Goal: Task Accomplishment & Management: Manage account settings

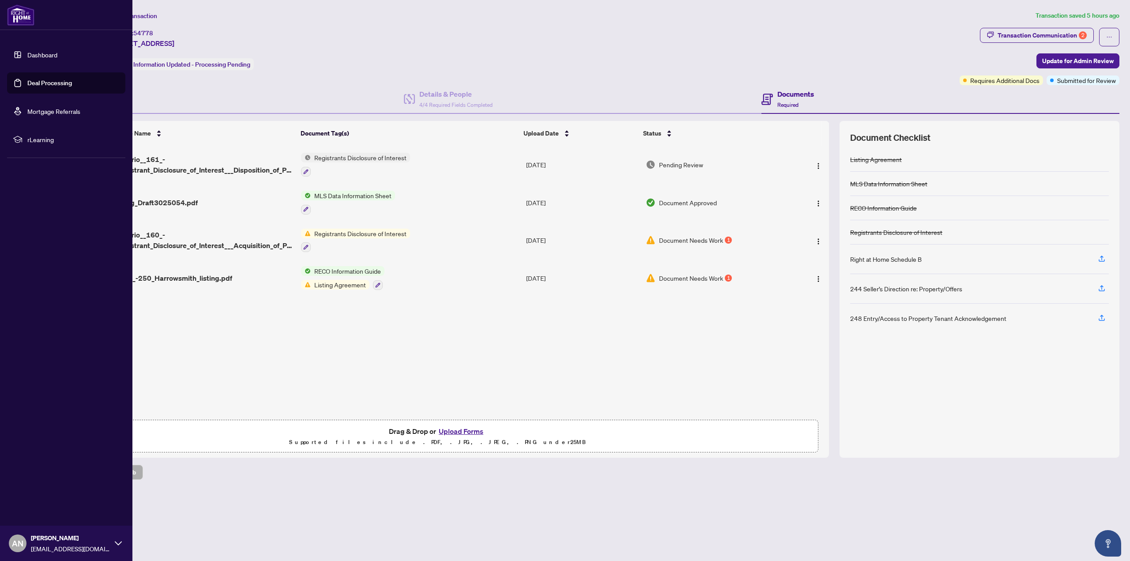
click at [34, 81] on link "Deal Processing" at bounding box center [49, 83] width 45 height 8
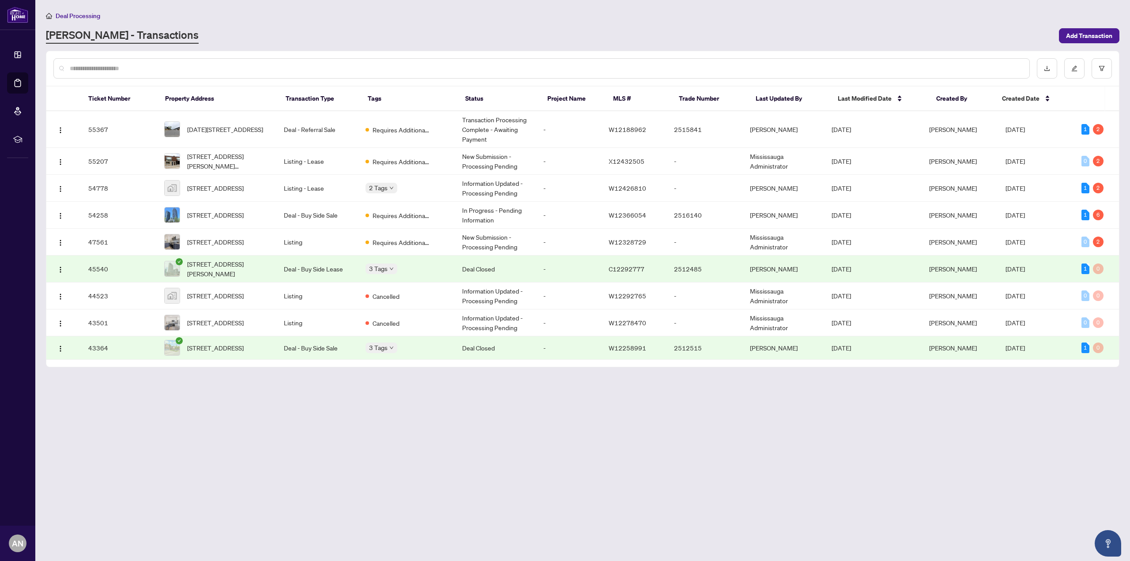
click at [325, 44] on main "Deal Processing [PERSON_NAME] - Transactions Add Transaction Ticket Number Prop…" at bounding box center [582, 280] width 1094 height 561
click at [226, 190] on span "[STREET_ADDRESS]" at bounding box center [215, 188] width 56 height 10
click at [214, 213] on span "[STREET_ADDRESS]" at bounding box center [215, 215] width 56 height 10
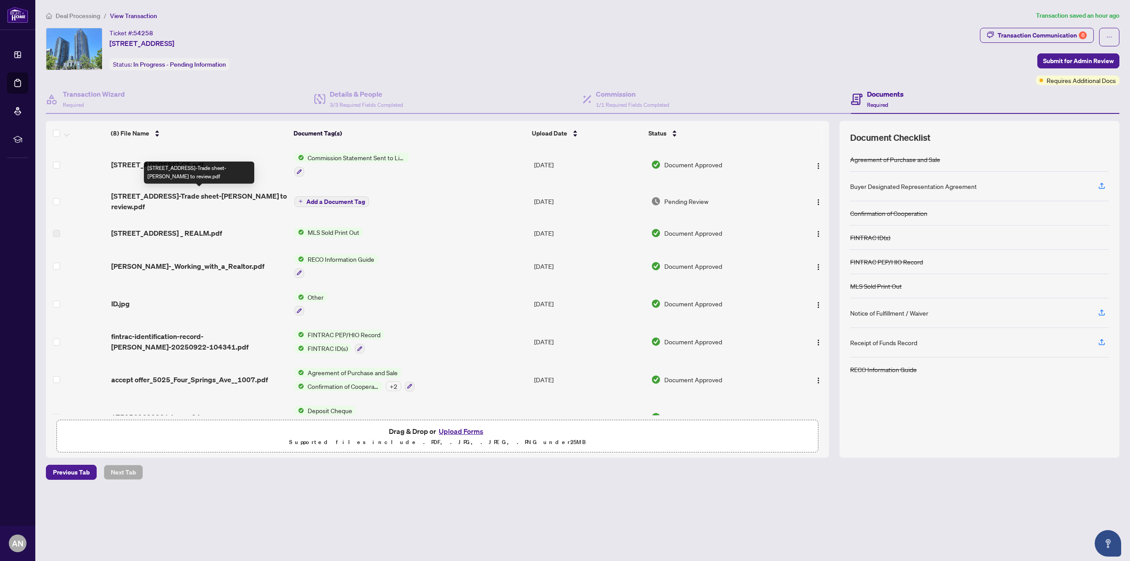
click at [240, 197] on span "5025 Four Springs Ave 1007-Trade sheet-Alice to review.pdf" at bounding box center [199, 201] width 176 height 21
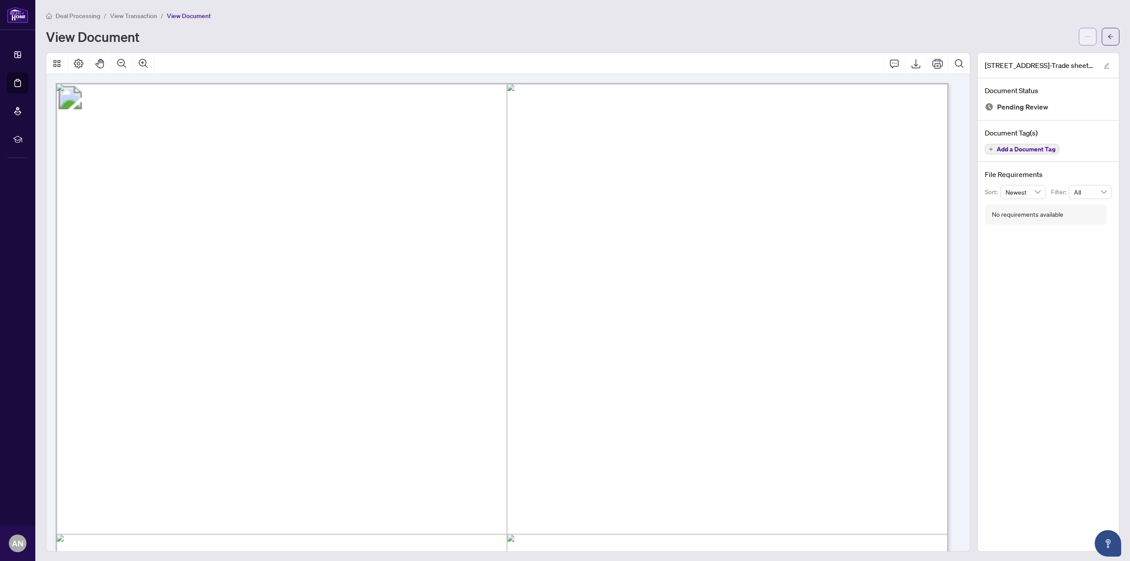
click at [1084, 42] on span "button" at bounding box center [1087, 37] width 6 height 14
click at [1041, 57] on span "Download" at bounding box center [1048, 56] width 67 height 10
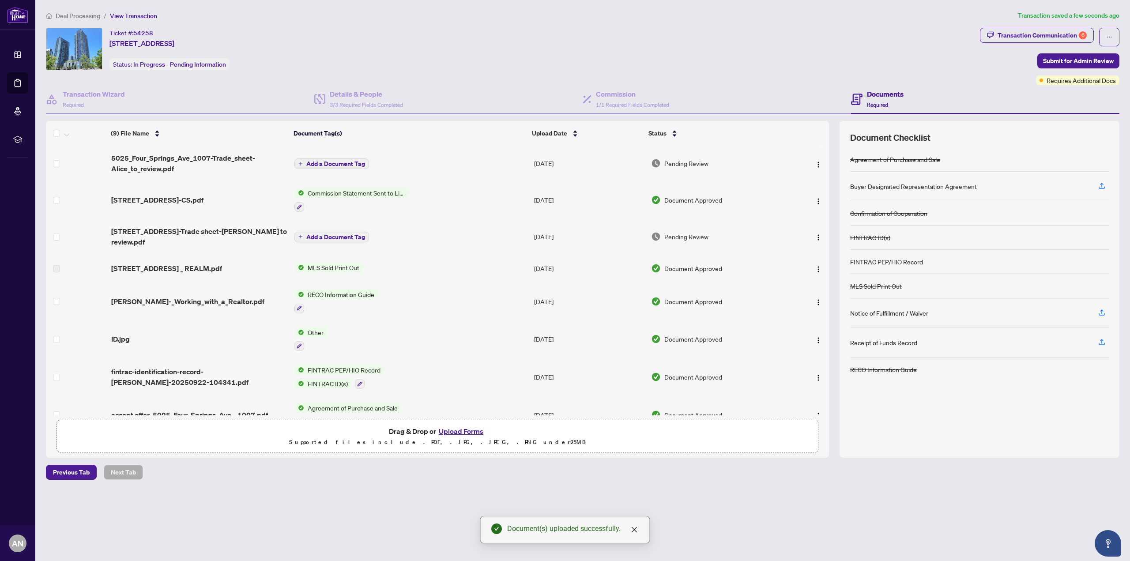
click at [328, 165] on span "Add a Document Tag" at bounding box center [335, 164] width 59 height 6
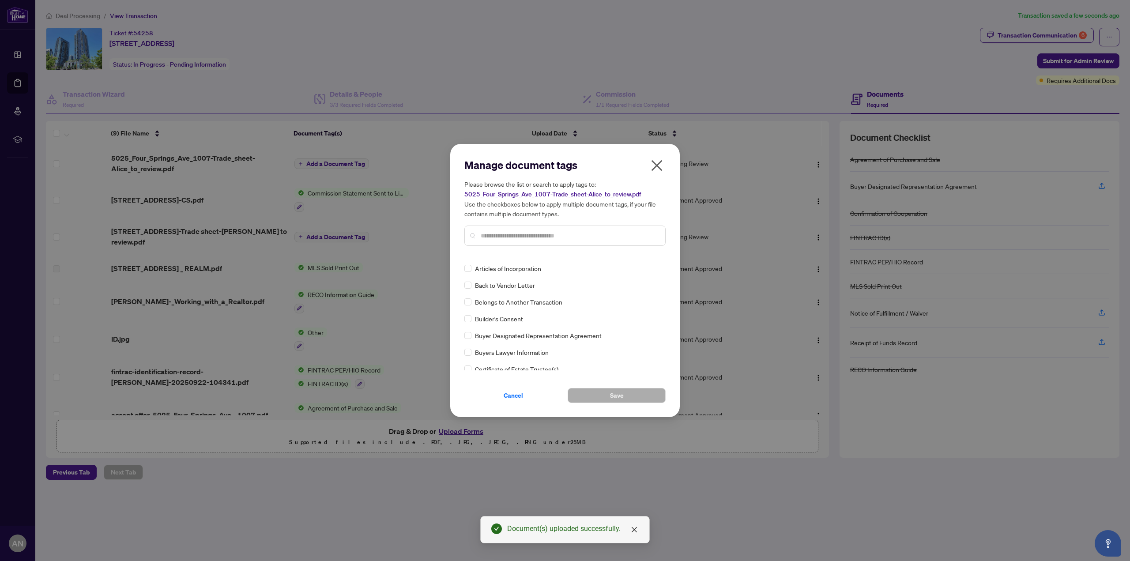
scroll to position [265, 0]
click at [498, 234] on input "text" at bounding box center [569, 236] width 177 height 10
type input "*****"
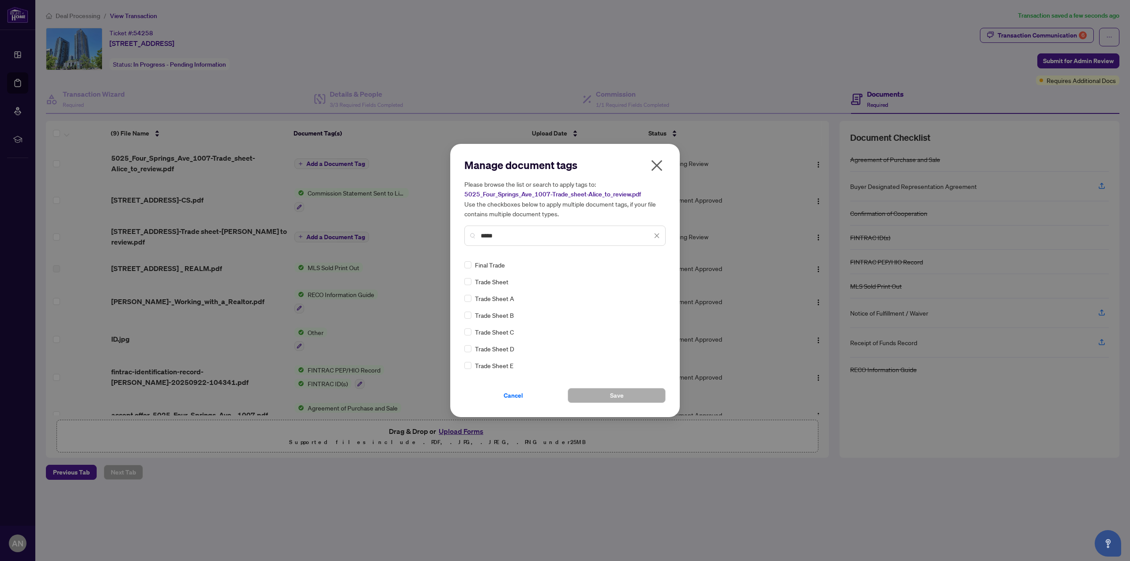
click at [485, 280] on span "Trade Sheet" at bounding box center [492, 282] width 34 height 10
click at [588, 394] on button "Save" at bounding box center [616, 395] width 98 height 15
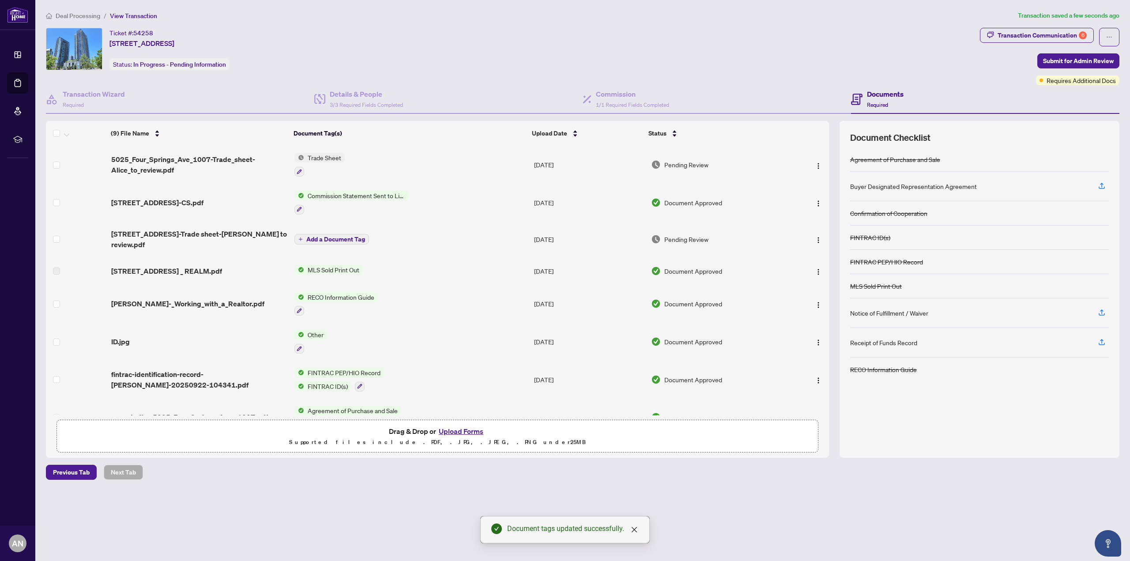
scroll to position [60, 0]
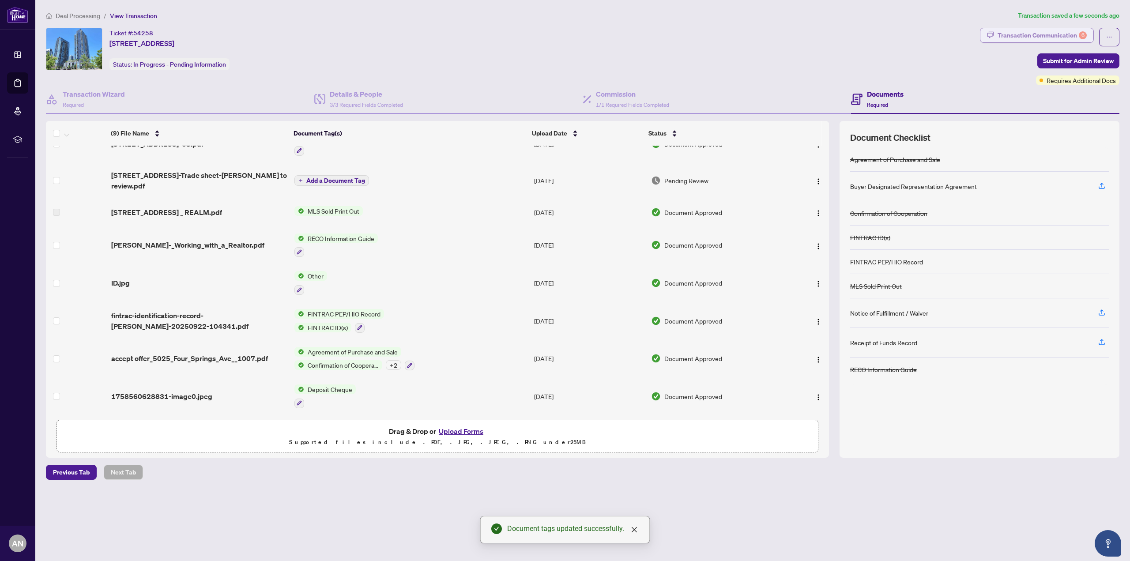
click at [1047, 31] on div "Transaction Communication 6" at bounding box center [1041, 35] width 89 height 14
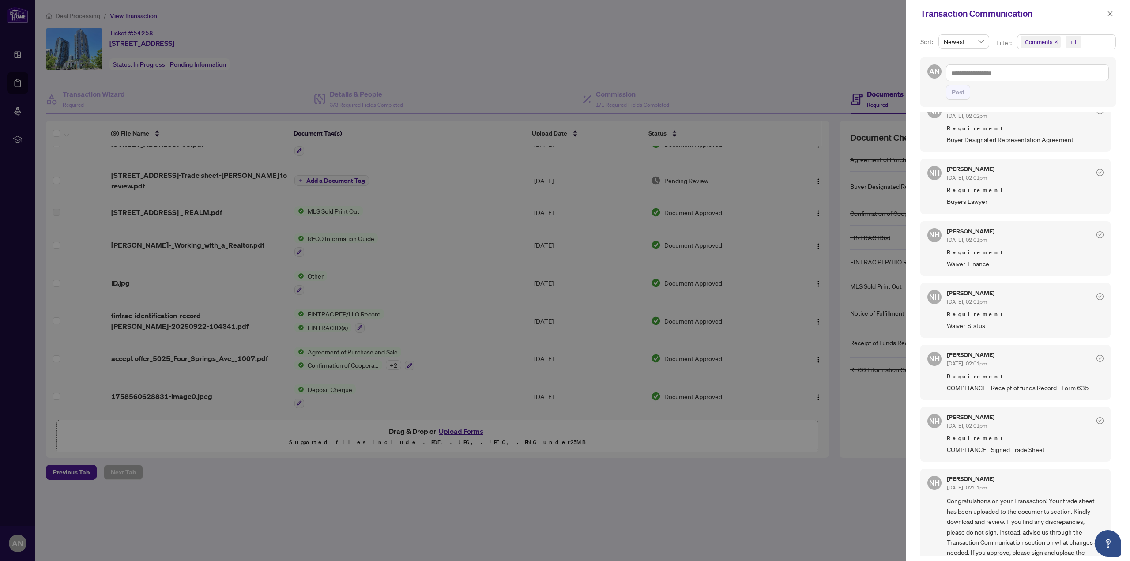
scroll to position [0, 0]
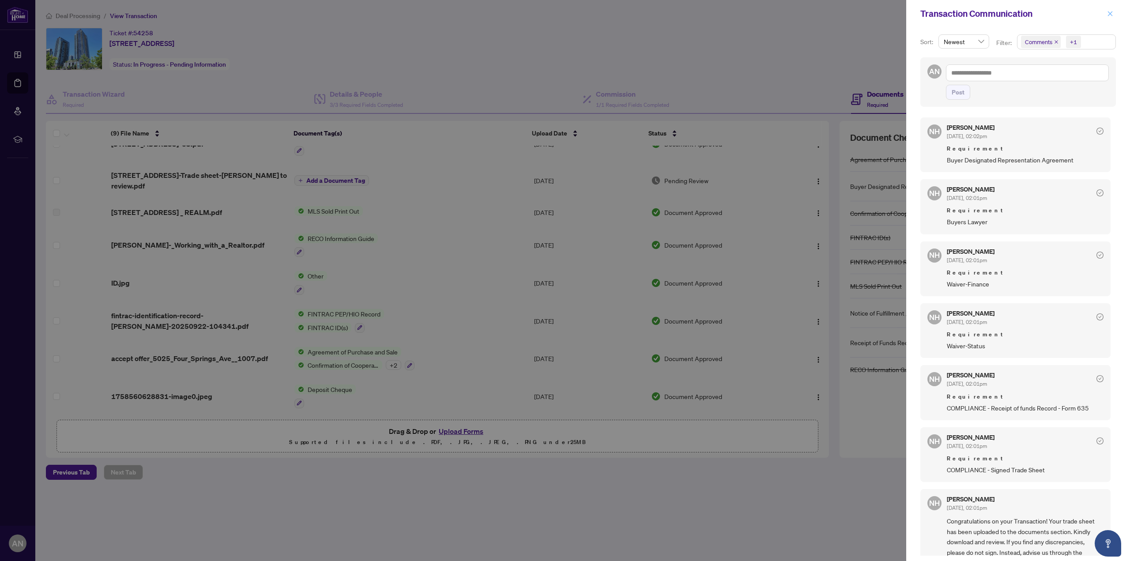
click at [1111, 11] on icon "close" at bounding box center [1110, 14] width 6 height 6
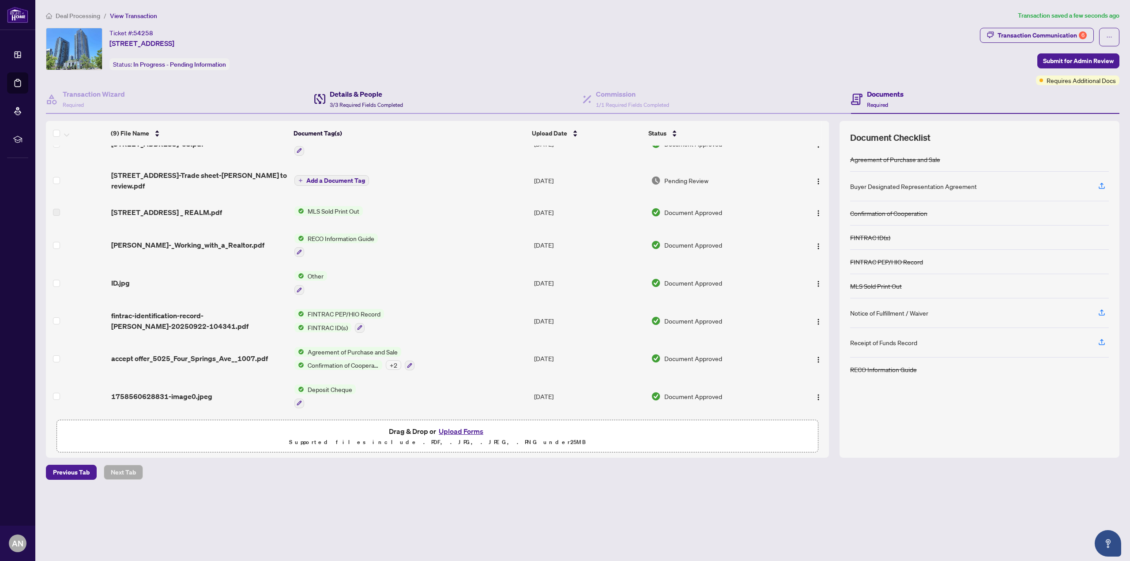
click at [359, 98] on h4 "Details & People" at bounding box center [366, 94] width 73 height 11
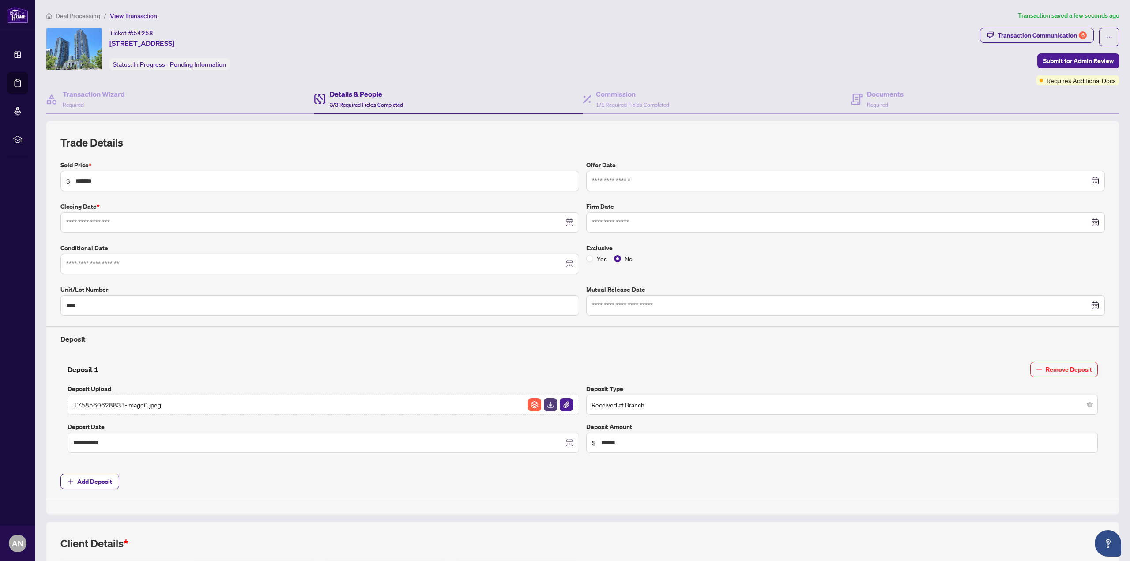
type input "**********"
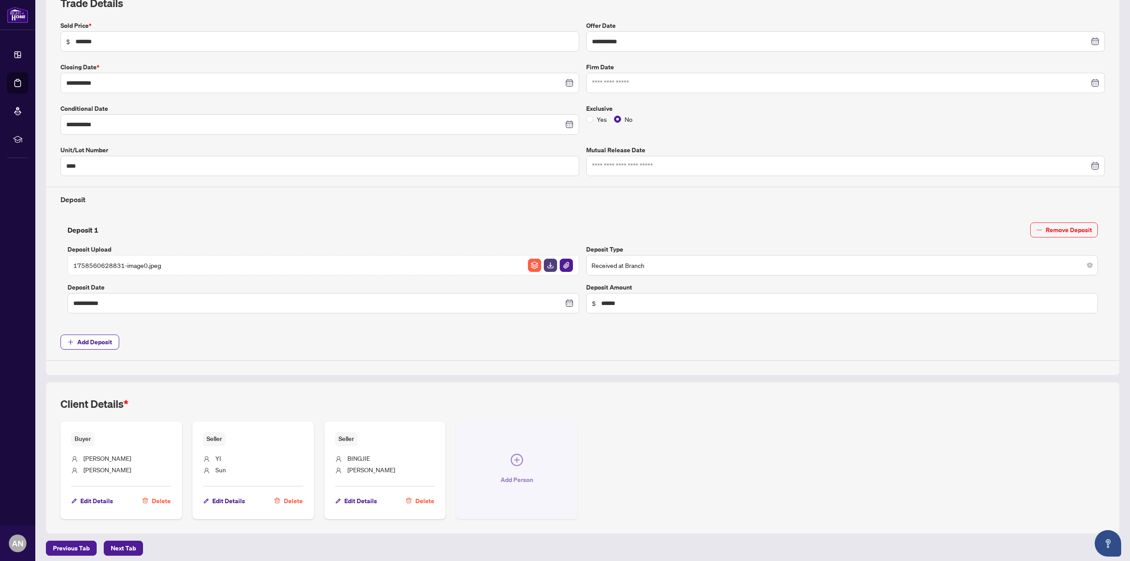
click at [510, 465] on button "Add Person" at bounding box center [516, 469] width 121 height 97
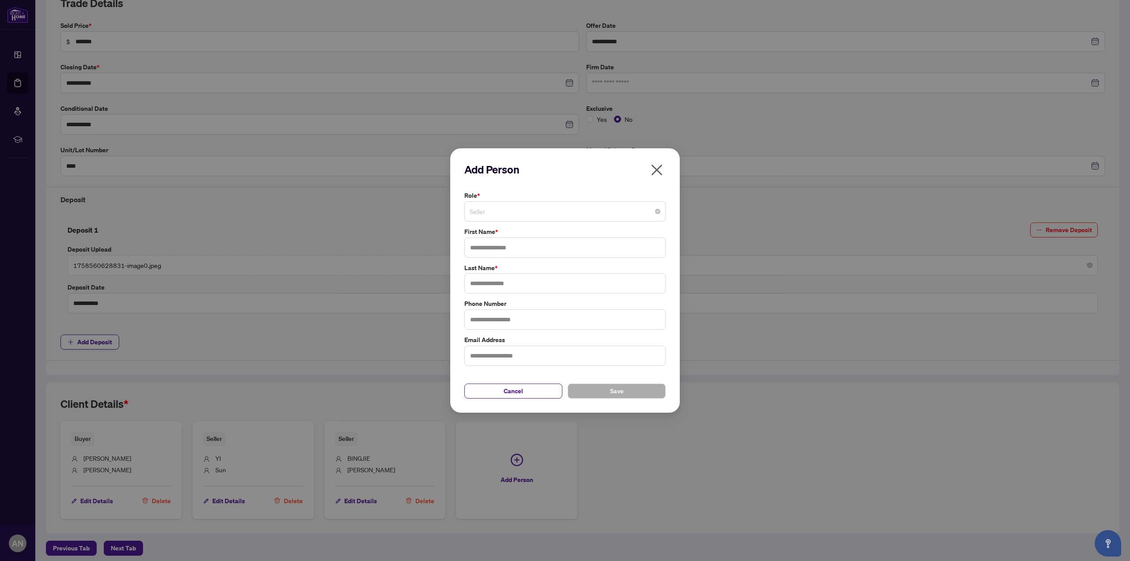
click at [506, 212] on span "Seller" at bounding box center [564, 211] width 191 height 17
click at [508, 270] on div "Buyer Lawyer" at bounding box center [565, 274] width 198 height 14
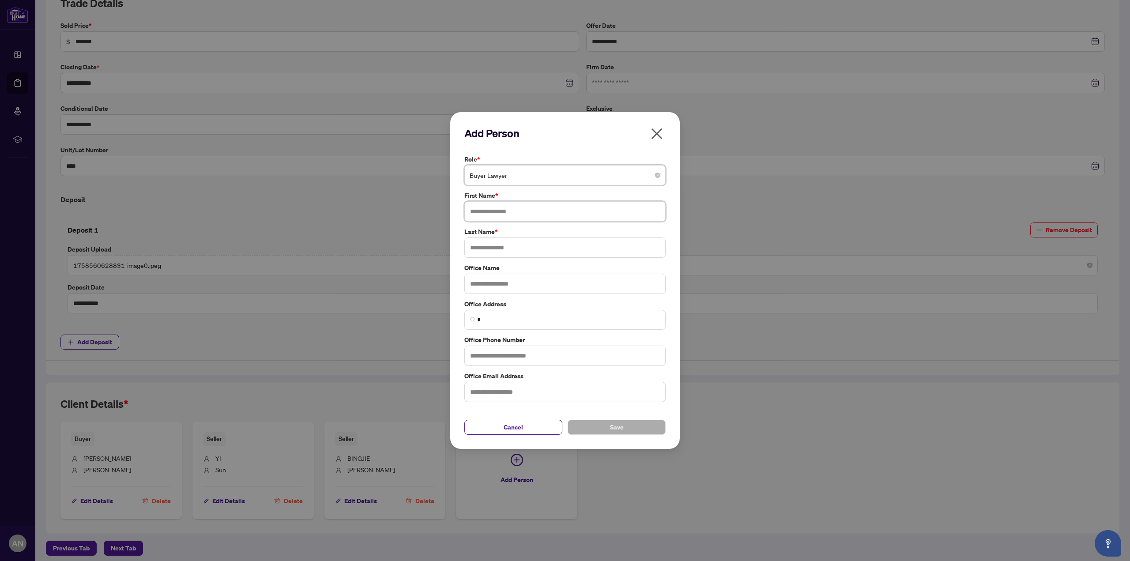
click at [499, 218] on input "text" at bounding box center [564, 211] width 201 height 20
type input "*********"
click at [489, 386] on input "text" at bounding box center [564, 392] width 201 height 20
paste input "**********"
drag, startPoint x: 501, startPoint y: 393, endPoint x: 484, endPoint y: 350, distance: 46.3
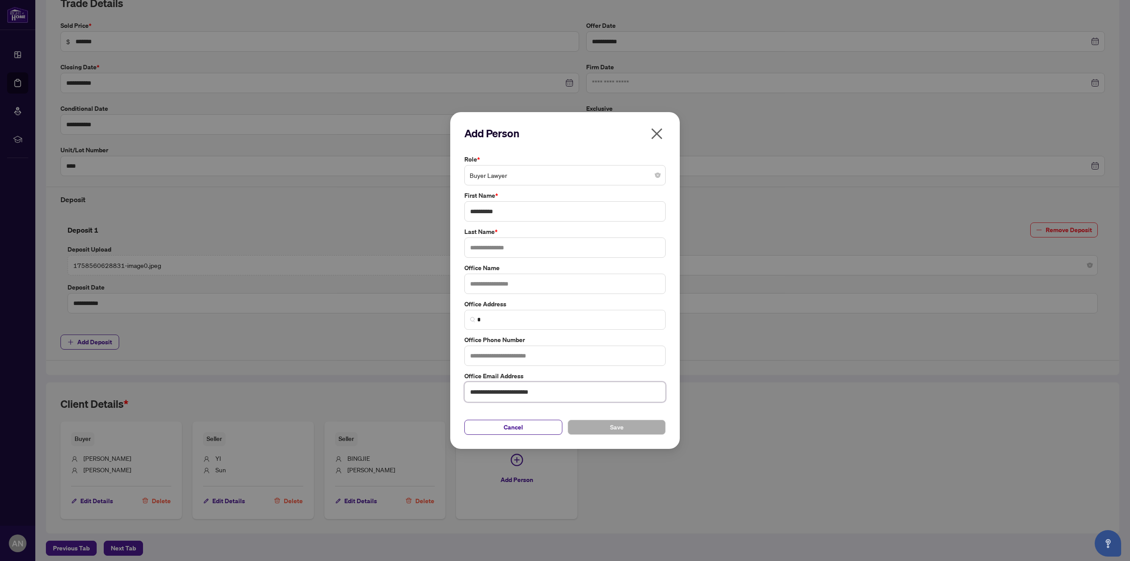
click at [473, 394] on input "**********" at bounding box center [564, 392] width 201 height 20
type input "**********"
click at [483, 252] on input "text" at bounding box center [564, 247] width 201 height 20
paste input "*********"
type input "*********"
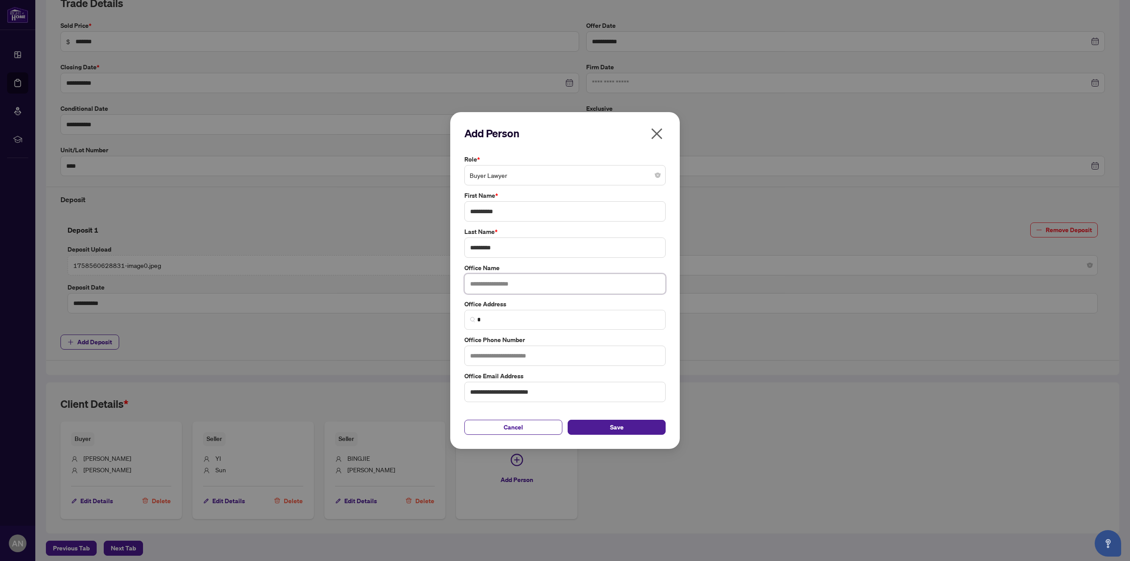
click at [506, 283] on input "text" at bounding box center [564, 284] width 201 height 20
drag, startPoint x: 496, startPoint y: 357, endPoint x: 551, endPoint y: 351, distance: 55.6
click at [496, 357] on input "text" at bounding box center [564, 355] width 201 height 20
paste input "**********"
type input "**********"
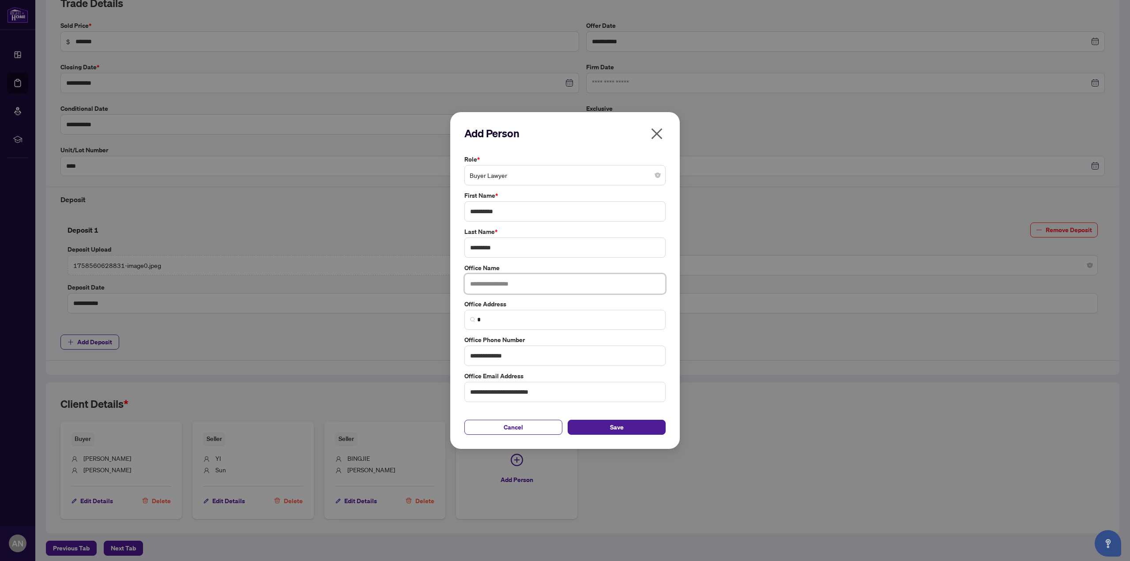
click at [554, 283] on input "text" at bounding box center [564, 284] width 201 height 20
paste input "**********"
type input "**********"
click at [472, 249] on input "*********" at bounding box center [564, 247] width 201 height 20
type input "*********"
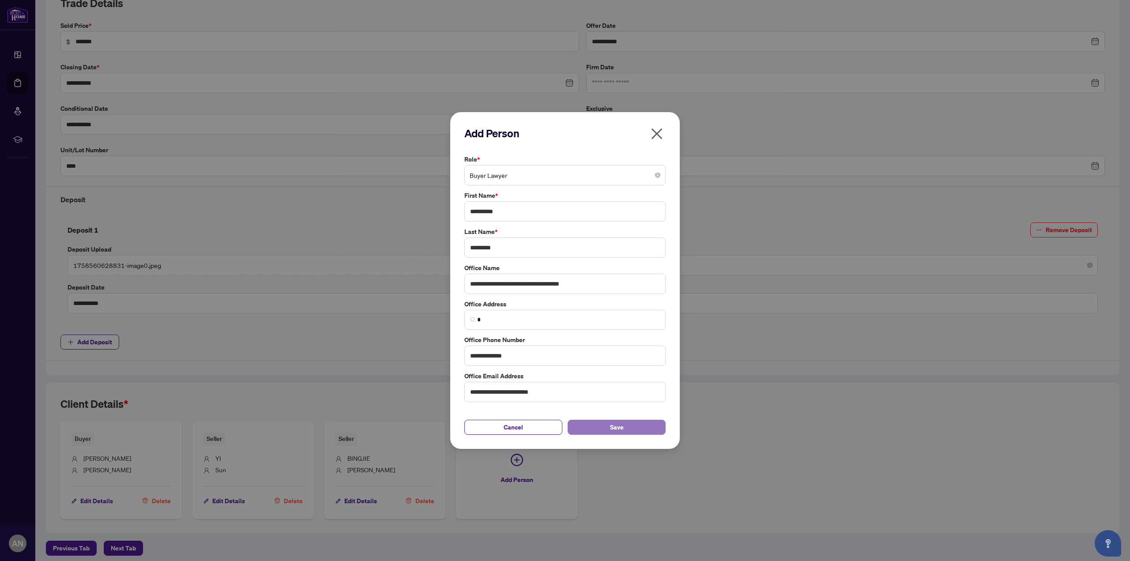
click at [633, 430] on button "Save" at bounding box center [616, 427] width 98 height 15
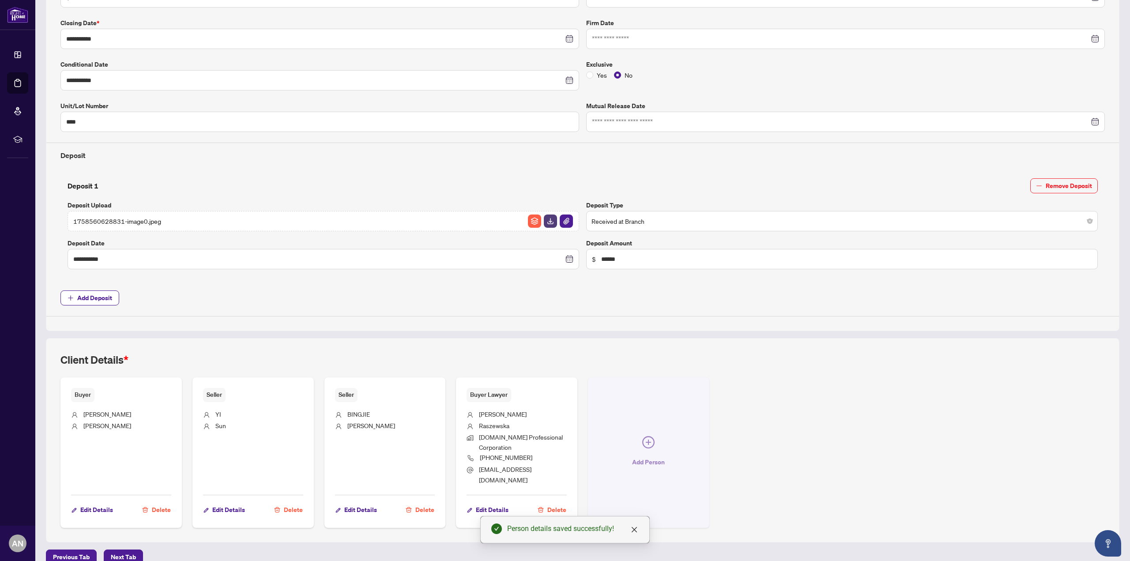
scroll to position [184, 0]
click at [649, 438] on icon "plus-circle" at bounding box center [648, 442] width 12 height 12
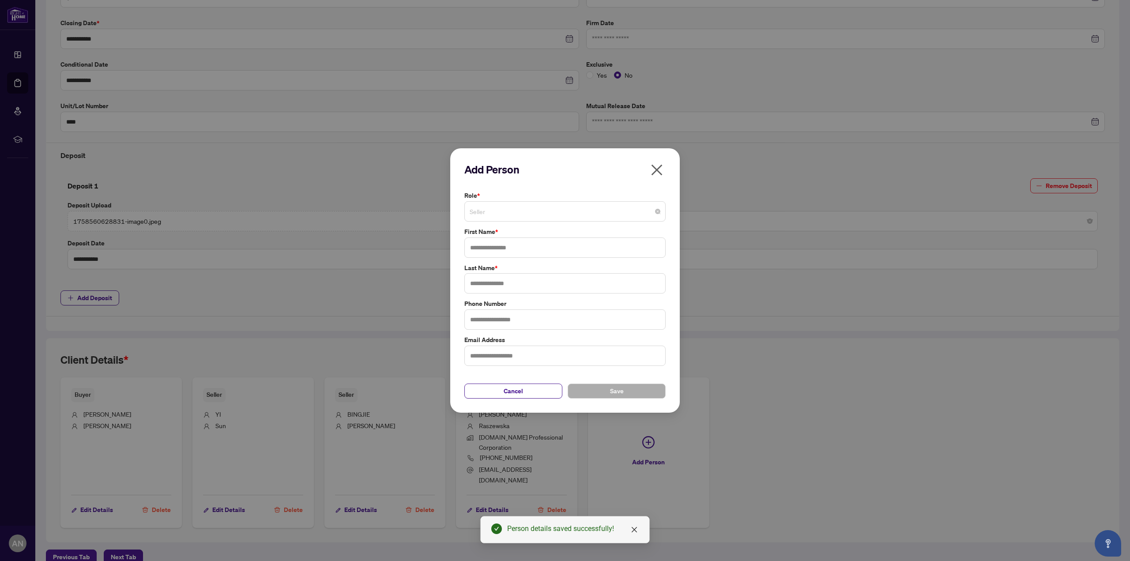
click at [477, 209] on span "Seller" at bounding box center [564, 211] width 191 height 17
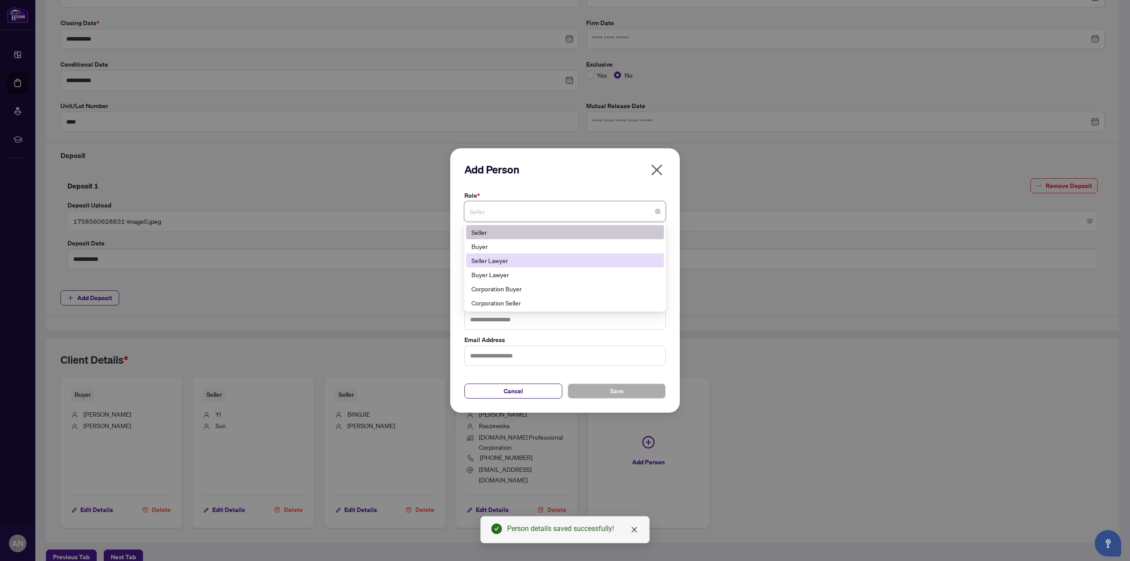
click at [504, 258] on div "Seller Lawyer" at bounding box center [564, 260] width 187 height 10
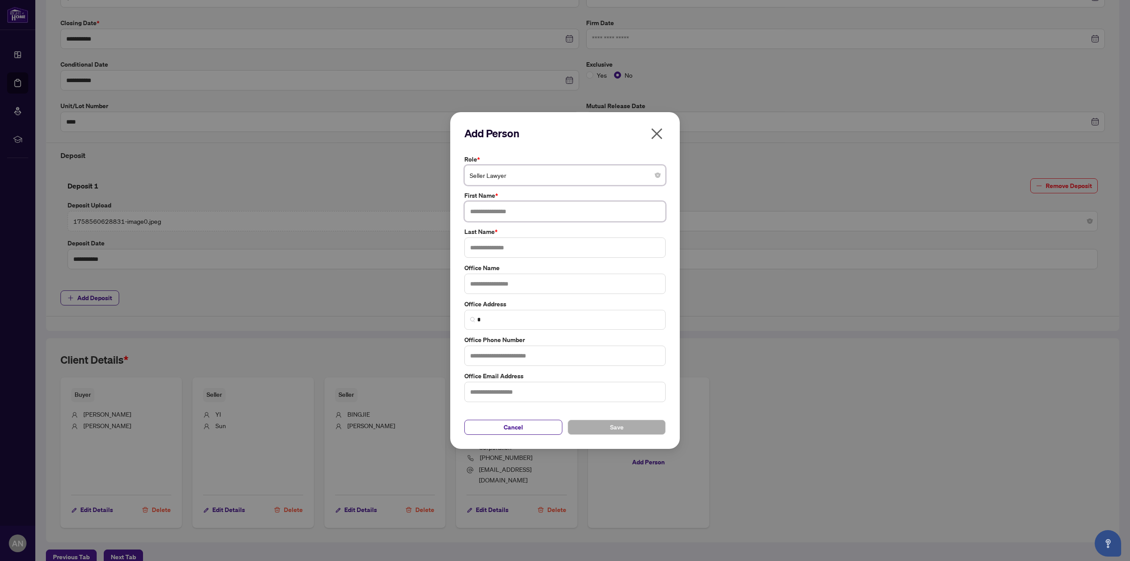
click at [490, 218] on input "text" at bounding box center [564, 211] width 201 height 20
type input "******"
type input "**"
type input "**********"
drag, startPoint x: 505, startPoint y: 355, endPoint x: 249, endPoint y: 139, distance: 334.7
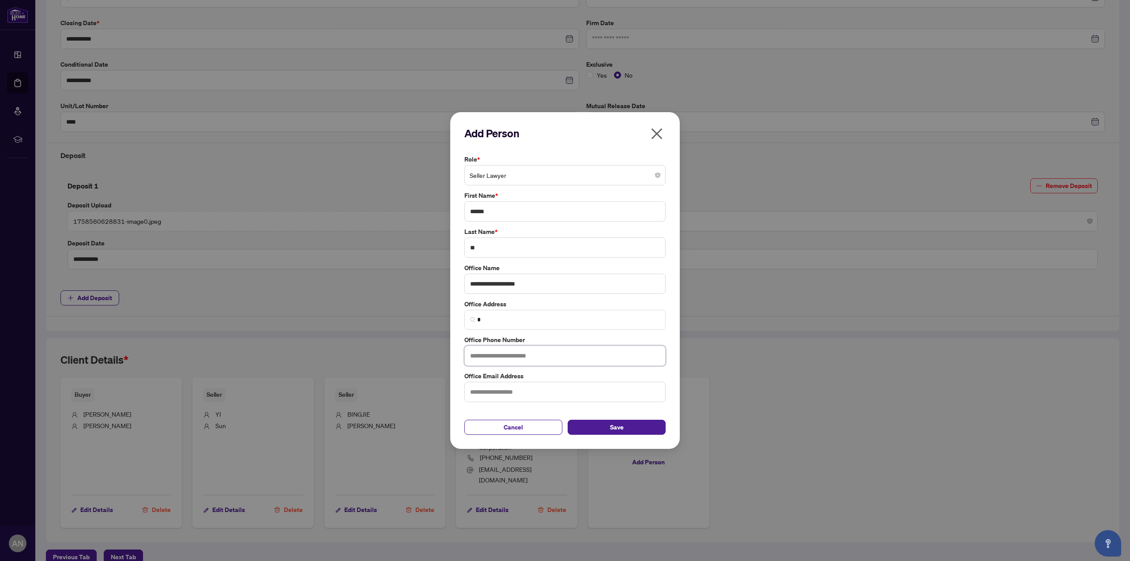
click at [505, 355] on input "text" at bounding box center [564, 355] width 201 height 20
type input "**********"
click at [594, 425] on button "Save" at bounding box center [616, 427] width 98 height 15
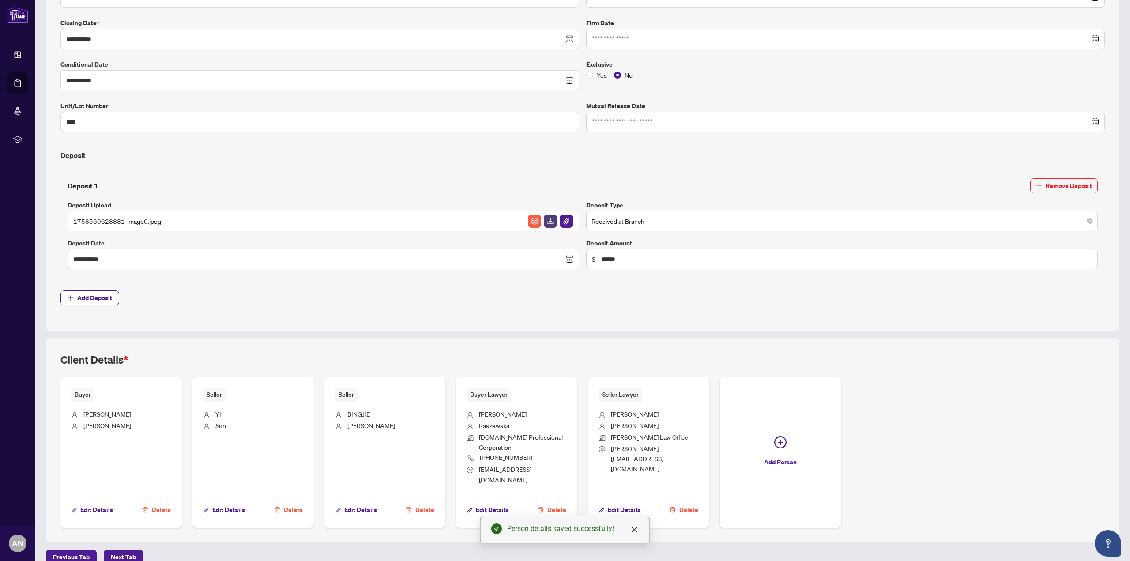
scroll to position [0, 0]
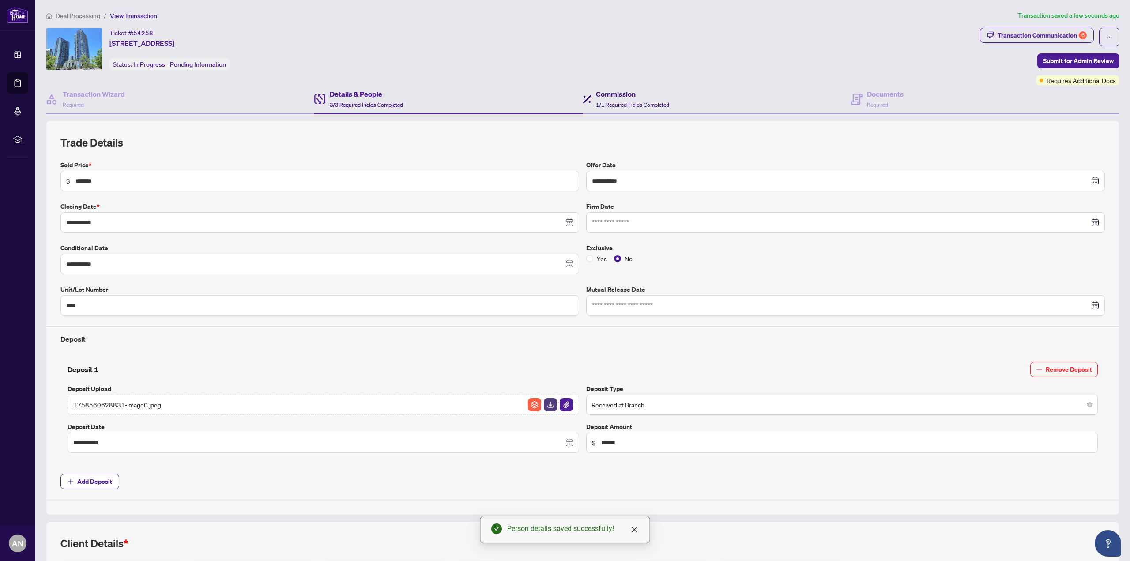
click at [645, 98] on h4 "Commission" at bounding box center [632, 94] width 73 height 11
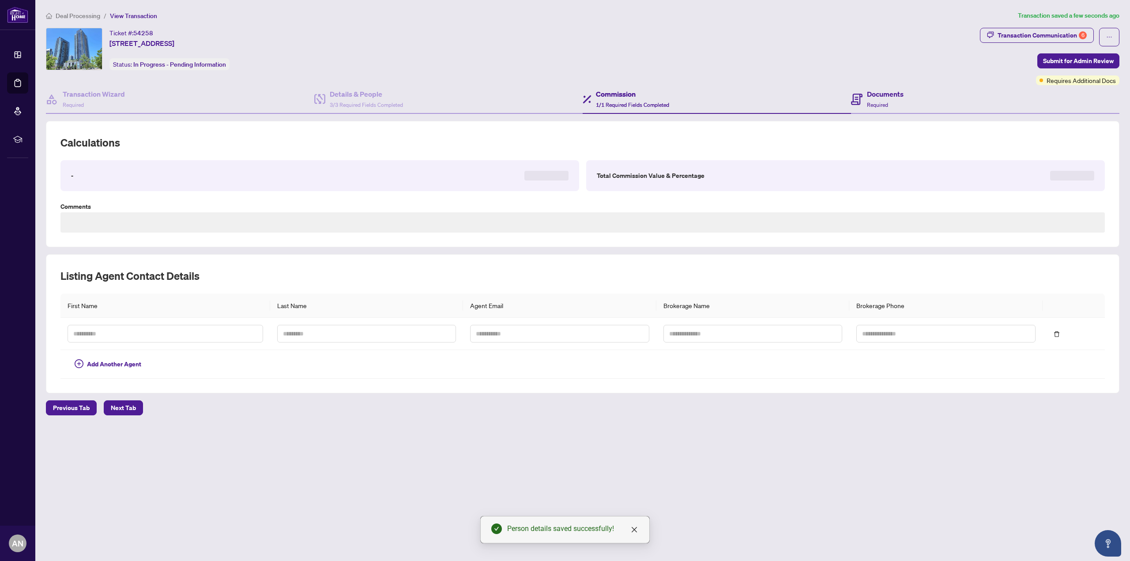
type textarea "**********"
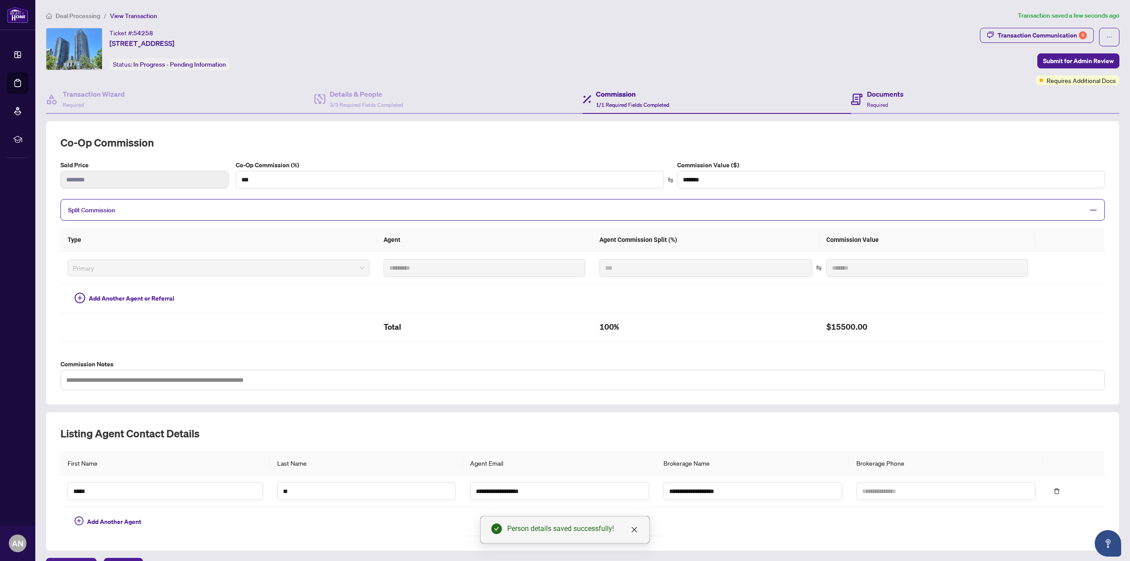
click at [906, 98] on div "Documents Required" at bounding box center [985, 99] width 268 height 29
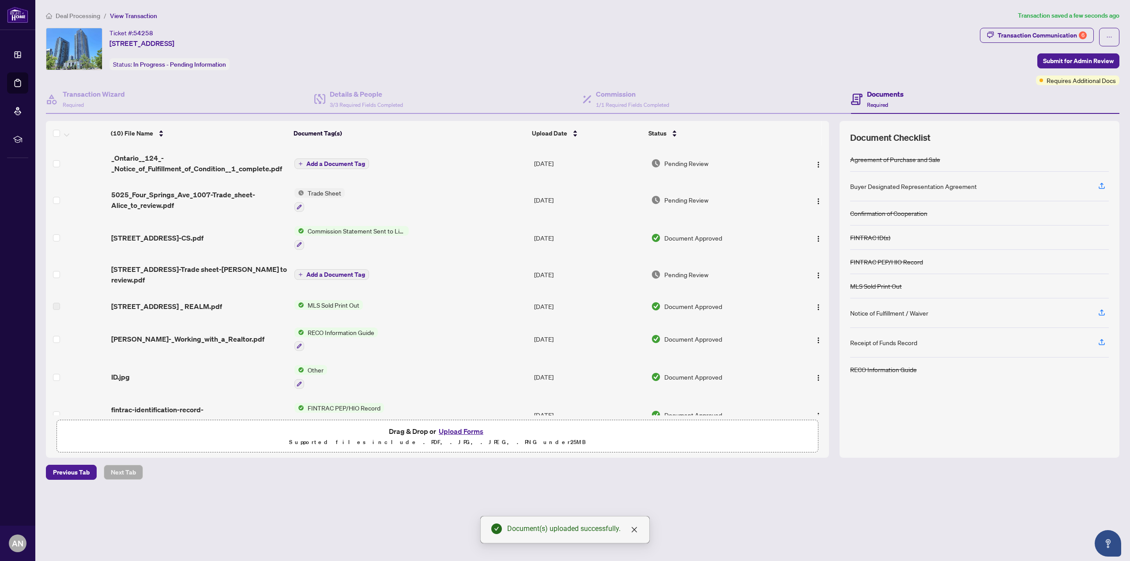
click at [322, 166] on button "Add a Document Tag" at bounding box center [331, 163] width 75 height 11
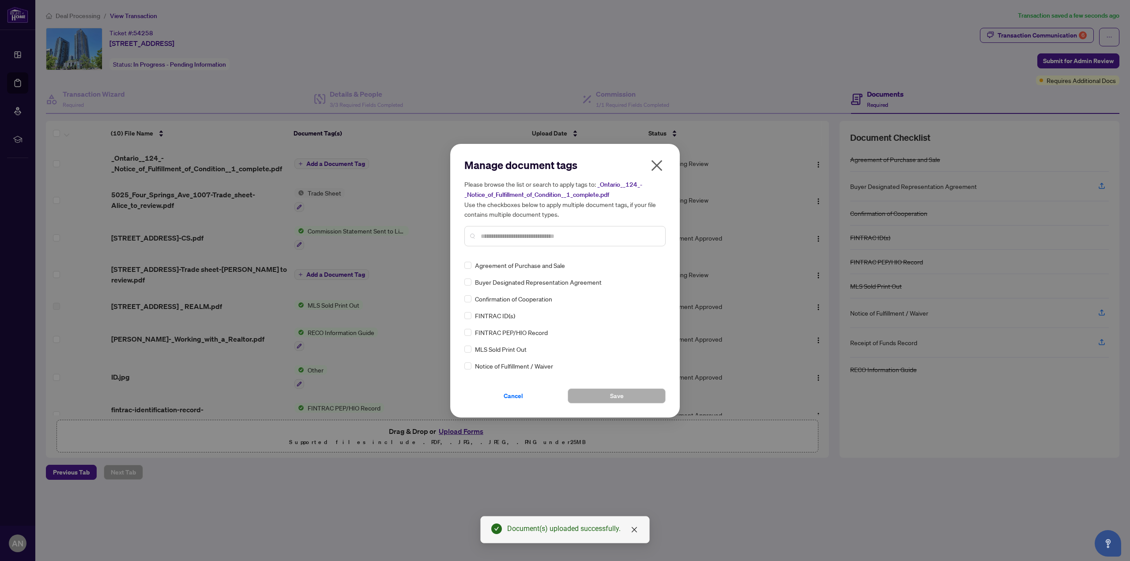
click at [632, 257] on div "Manage document tags Please browse the list or search to apply tags to: _Ontari…" at bounding box center [564, 280] width 201 height 245
click at [610, 239] on input "text" at bounding box center [569, 236] width 177 height 10
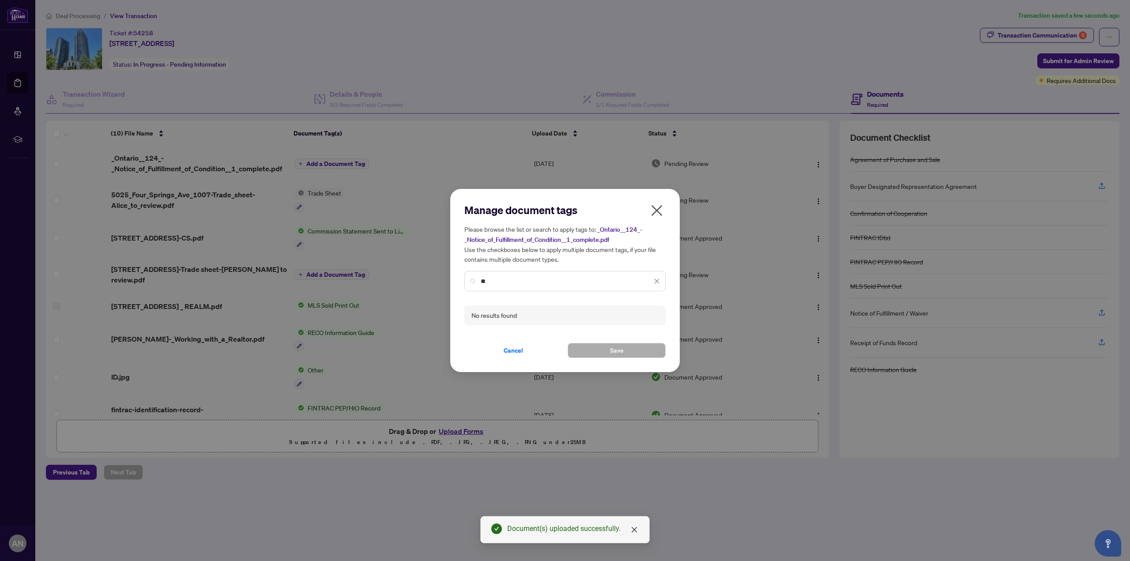
type input "*"
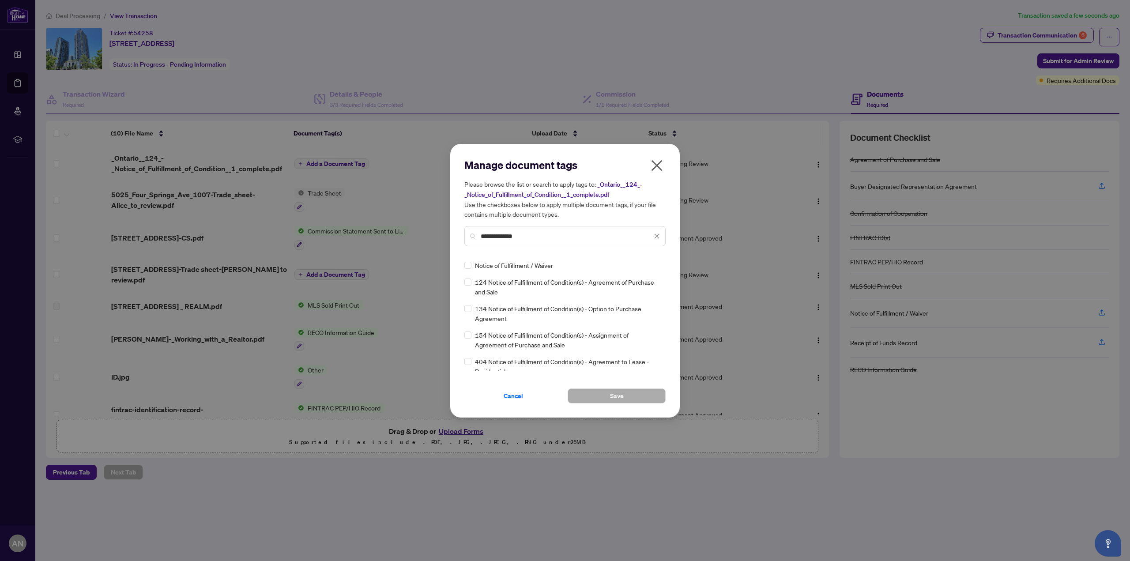
type input "**********"
click at [533, 264] on span "Notice of Fulfillment / Waiver" at bounding box center [514, 265] width 78 height 10
click at [473, 265] on div "Notice of Fulfillment / Waiver" at bounding box center [562, 265] width 196 height 10
click at [591, 394] on button "Save" at bounding box center [616, 395] width 98 height 15
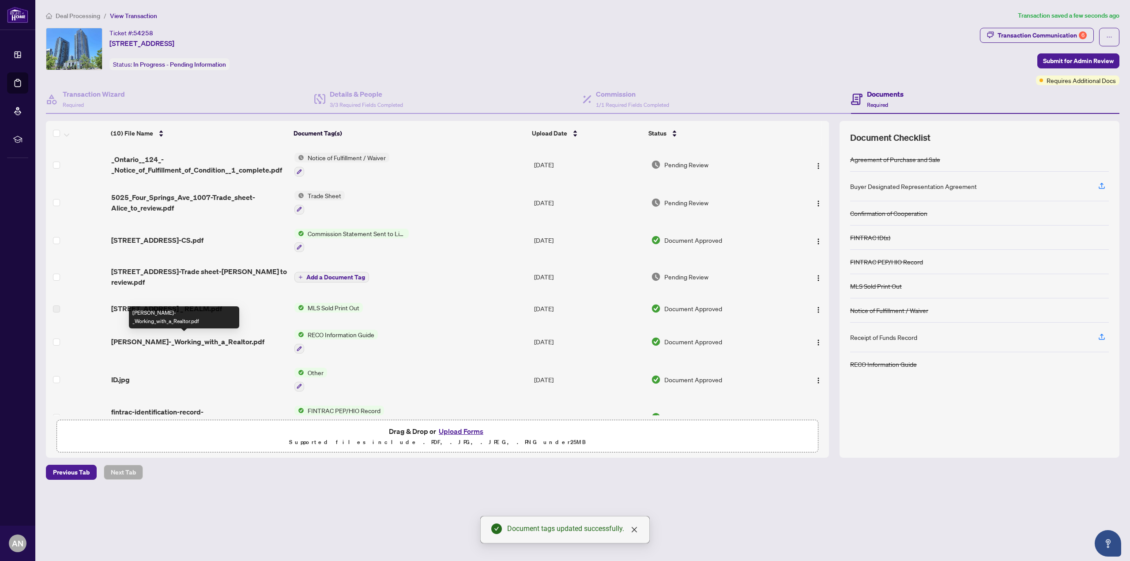
click at [193, 339] on span "Jessica_Huang_-_Working_with_a_Realtor.pdf" at bounding box center [187, 341] width 153 height 11
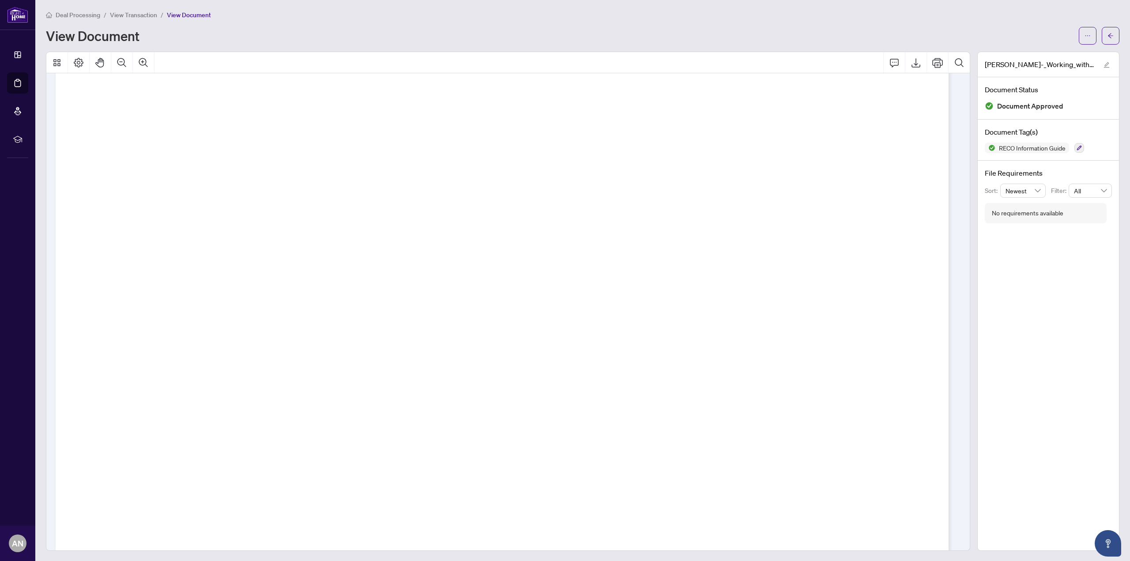
scroll to position [15752, 0]
click at [322, 27] on div "View Document" at bounding box center [582, 36] width 1073 height 18
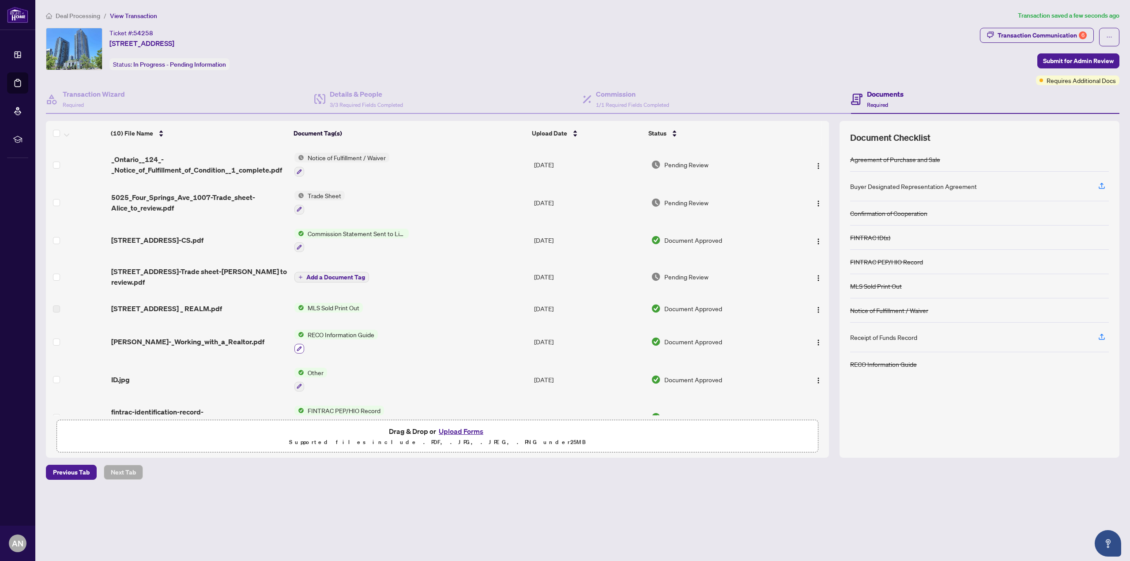
click at [300, 347] on icon "button" at bounding box center [299, 348] width 5 height 5
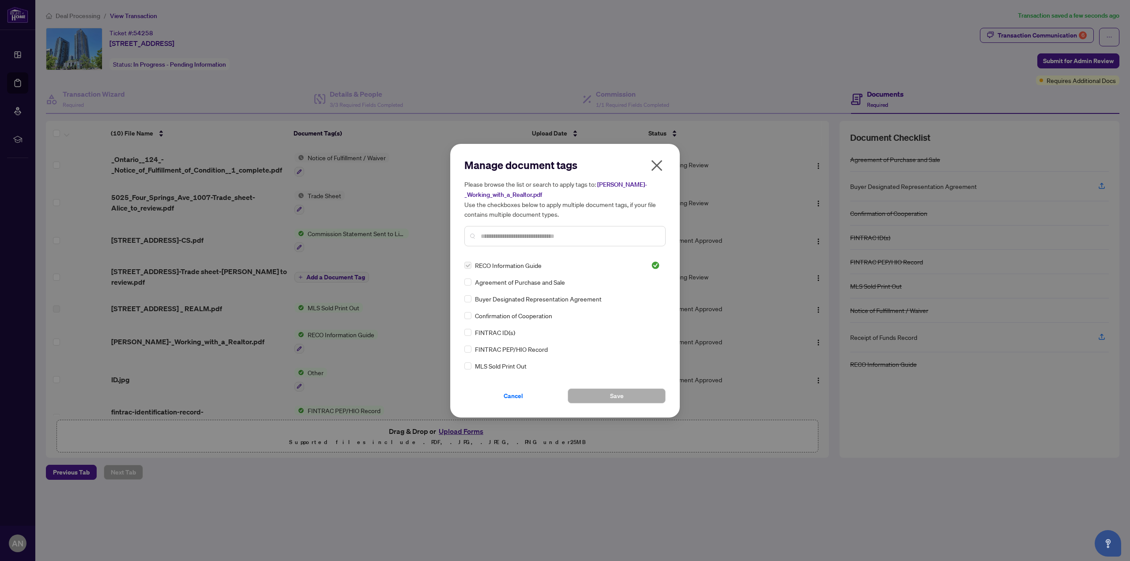
click at [532, 240] on div at bounding box center [564, 236] width 201 height 20
click at [530, 296] on span "Buyer Designated Representation Agreement" at bounding box center [538, 299] width 127 height 10
click at [603, 401] on button "Save" at bounding box center [616, 395] width 98 height 15
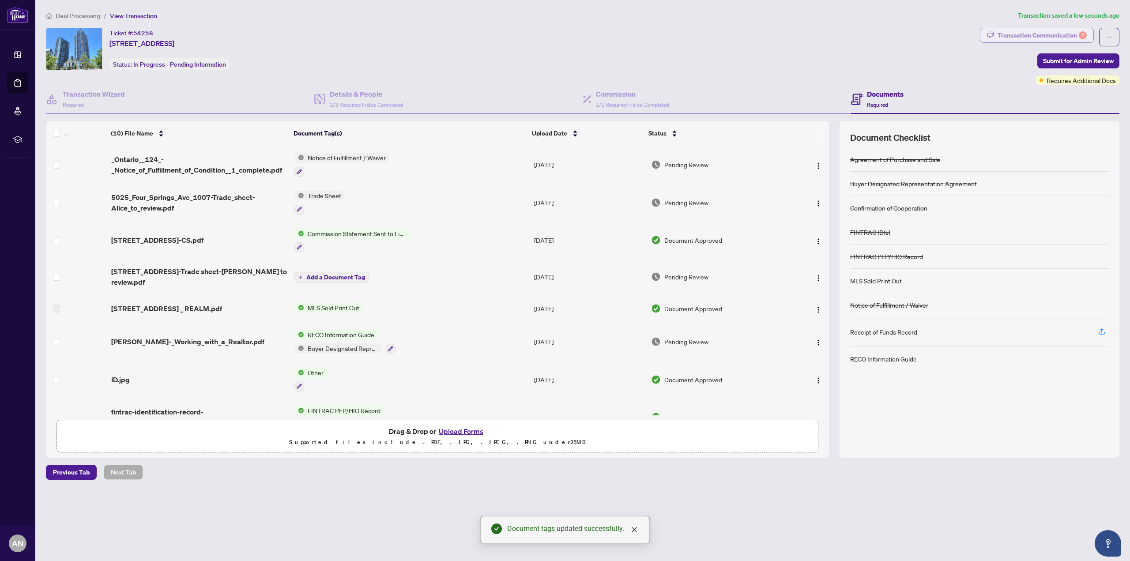
click at [1027, 31] on div "Transaction Communication 6" at bounding box center [1041, 35] width 89 height 14
type textarea "**********"
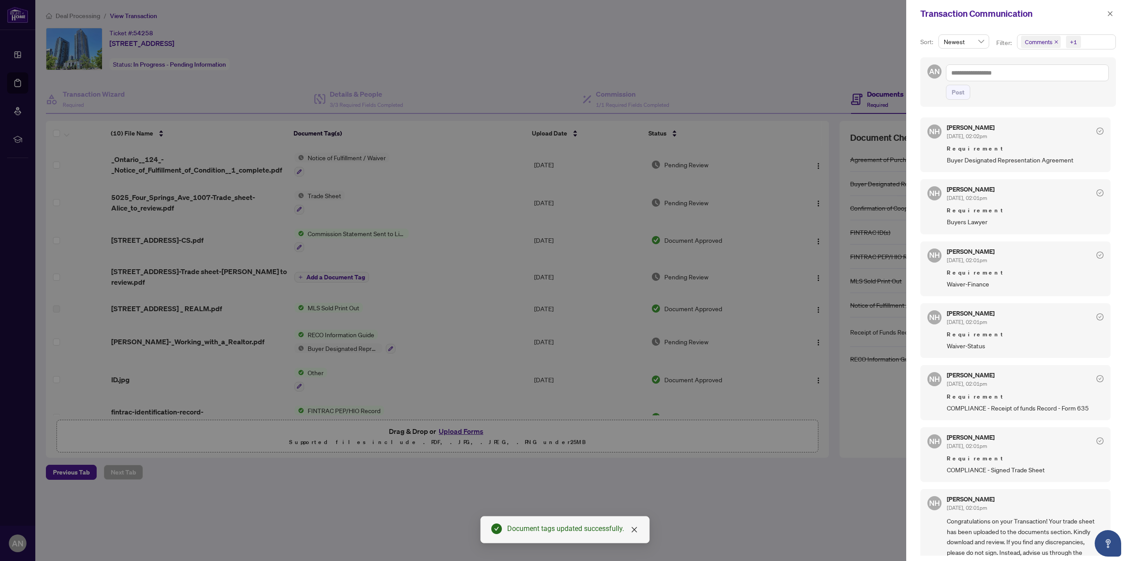
scroll to position [132, 0]
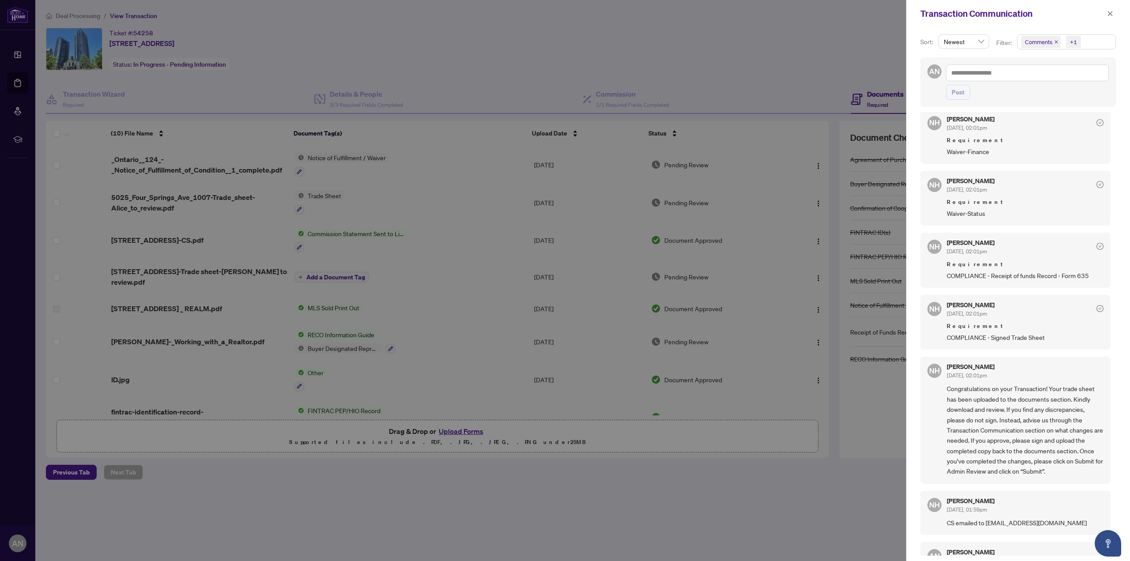
click at [732, 53] on div at bounding box center [565, 280] width 1130 height 561
click at [1111, 13] on icon "close" at bounding box center [1110, 13] width 5 height 5
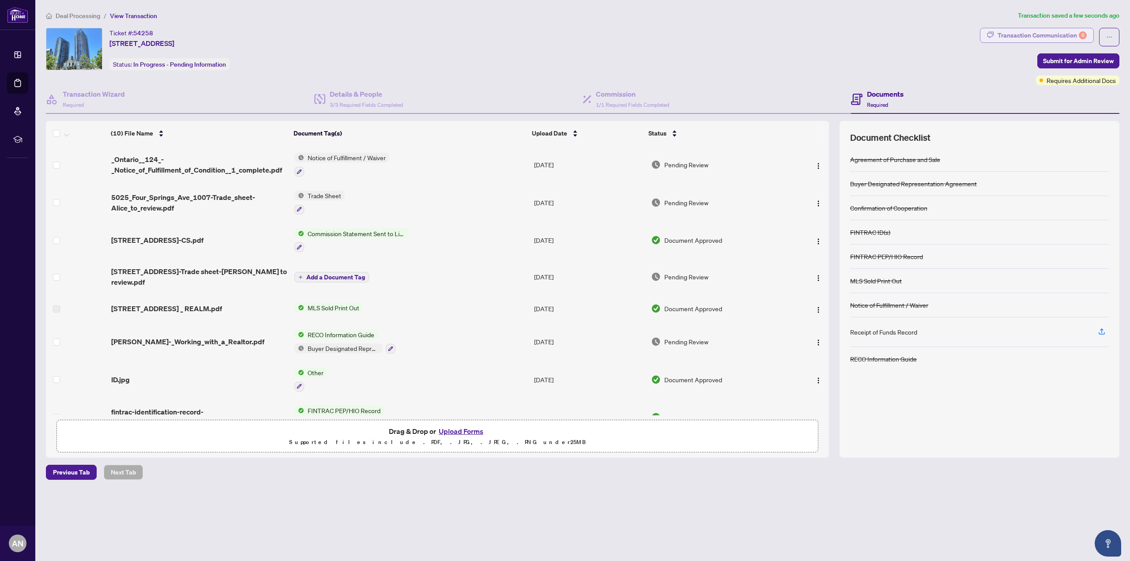
click at [1055, 37] on div "Transaction Communication 6" at bounding box center [1041, 35] width 89 height 14
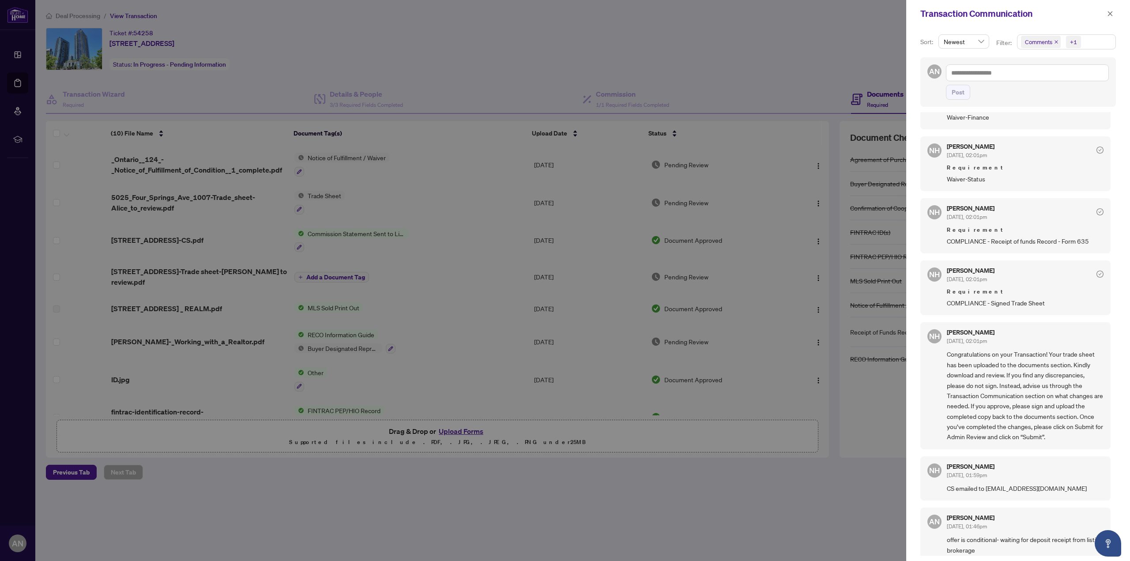
scroll to position [169, 0]
click at [1109, 14] on icon "close" at bounding box center [1110, 13] width 5 height 5
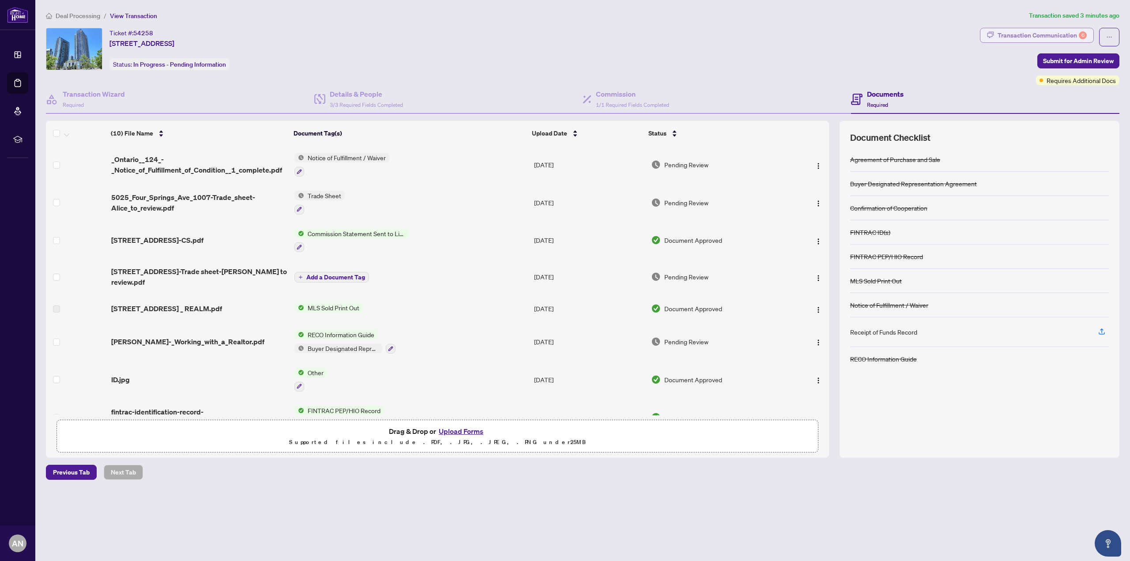
click at [1040, 32] on div "Transaction Communication 6" at bounding box center [1041, 35] width 89 height 14
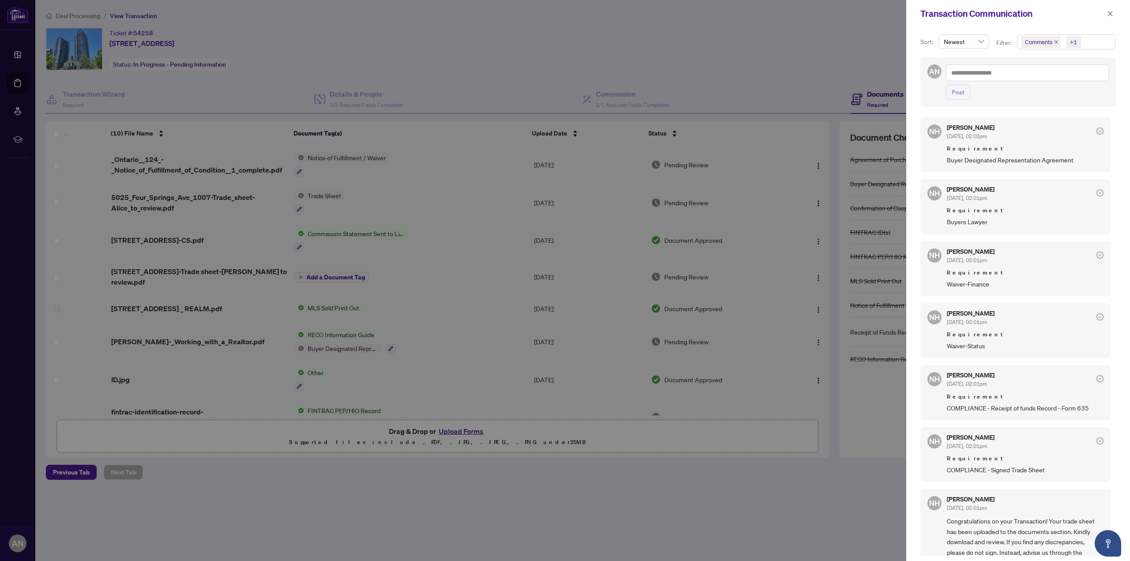
click at [824, 50] on div at bounding box center [565, 280] width 1130 height 561
click at [840, 39] on div at bounding box center [565, 280] width 1130 height 561
click at [392, 528] on div at bounding box center [565, 280] width 1130 height 561
click at [1112, 11] on icon "close" at bounding box center [1110, 13] width 5 height 5
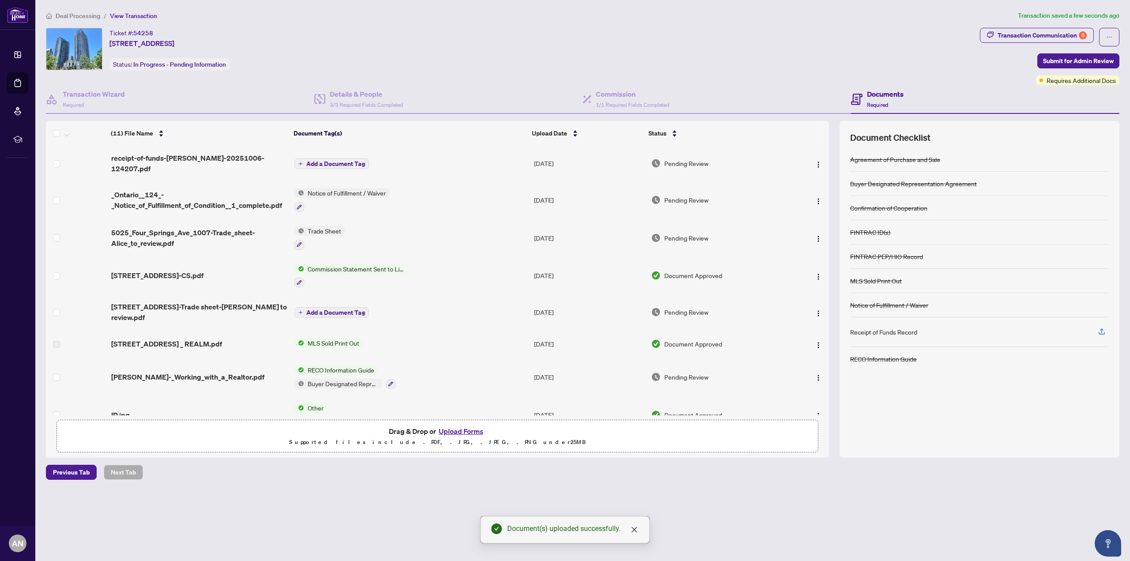
click at [320, 165] on span "Add a Document Tag" at bounding box center [335, 164] width 59 height 6
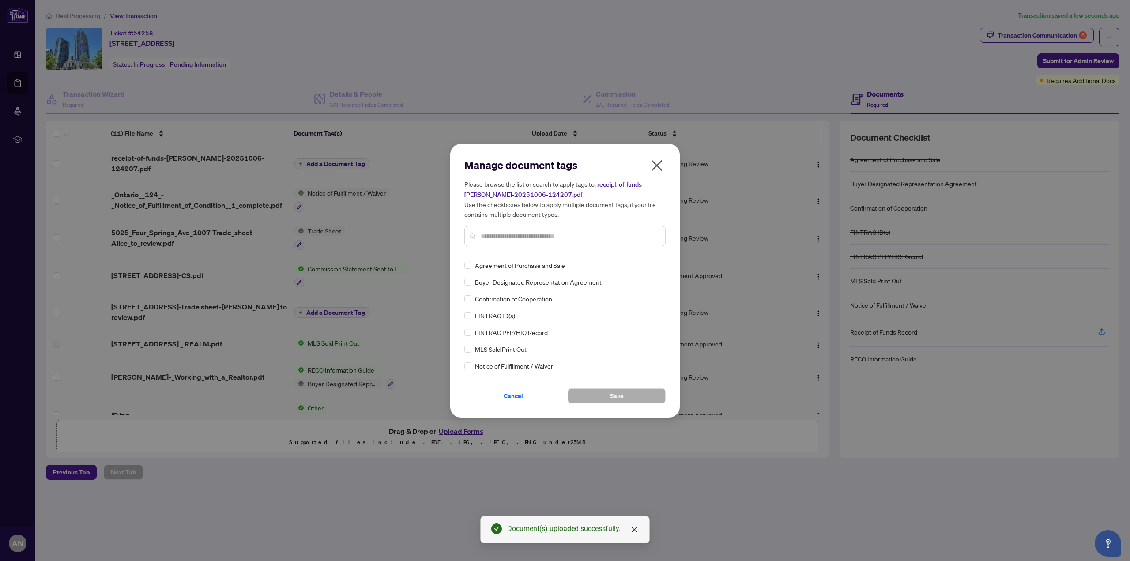
click at [559, 239] on input "text" at bounding box center [569, 236] width 177 height 10
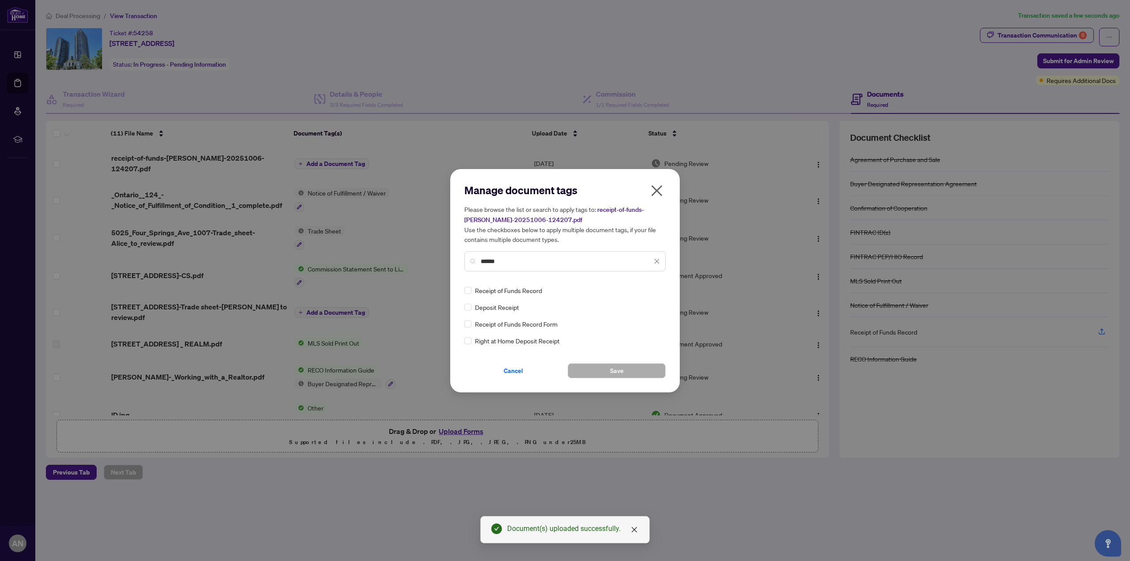
type input "******"
click at [526, 293] on span "Receipt of Funds Record" at bounding box center [508, 290] width 67 height 10
click at [506, 289] on span "Receipt of Funds Record" at bounding box center [508, 290] width 67 height 10
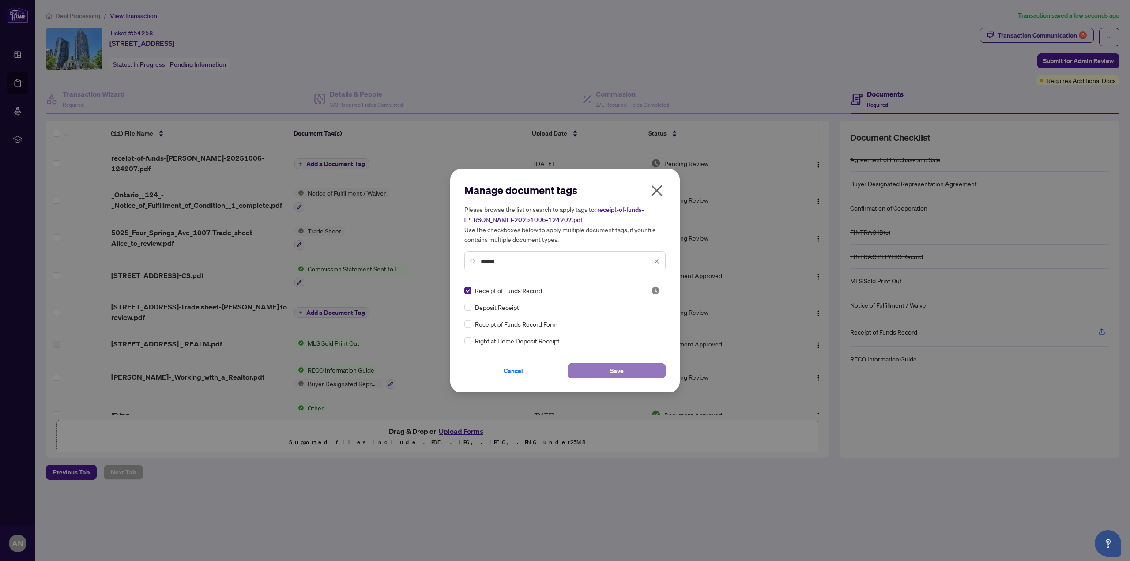
click at [636, 368] on button "Save" at bounding box center [616, 370] width 98 height 15
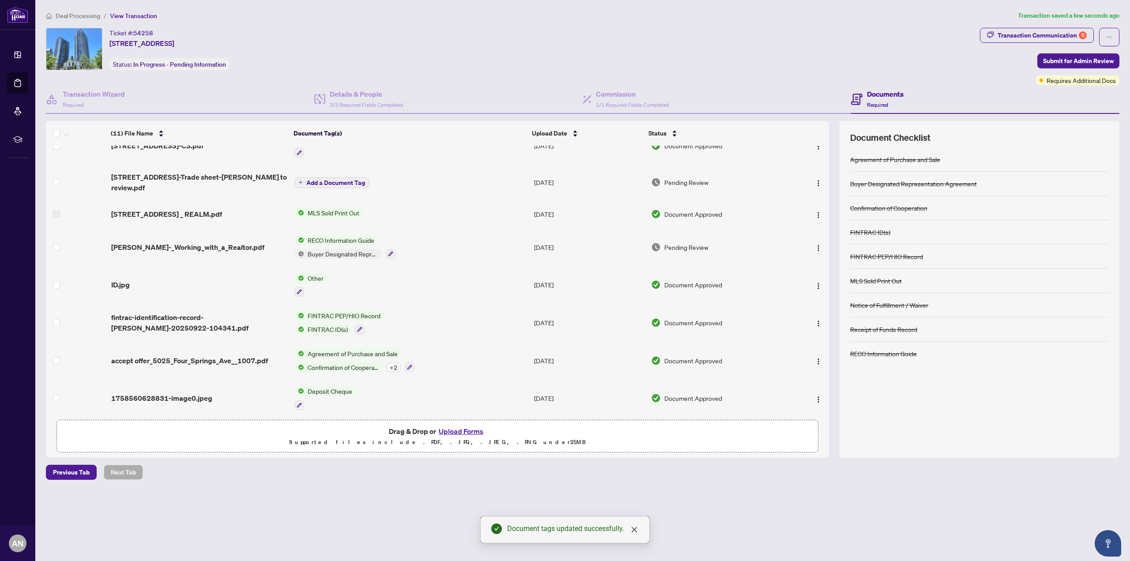
scroll to position [134, 0]
click at [1090, 65] on span "Submit for Admin Review" at bounding box center [1078, 61] width 71 height 14
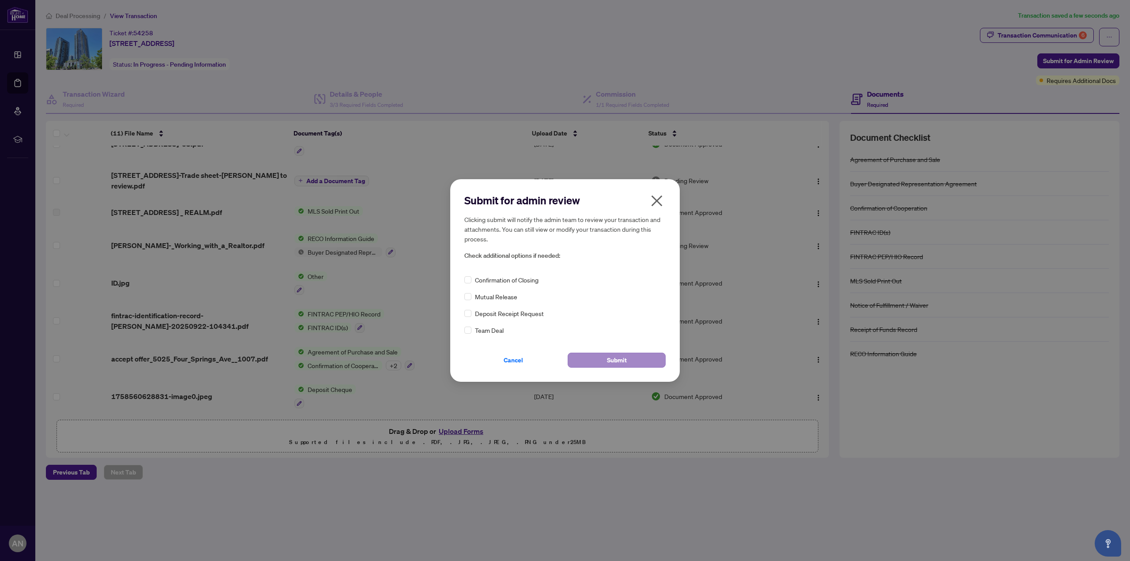
drag, startPoint x: 608, startPoint y: 353, endPoint x: 609, endPoint y: 358, distance: 6.0
click at [608, 353] on div "Cancel Submit" at bounding box center [564, 355] width 201 height 26
click at [609, 358] on span "Submit" at bounding box center [617, 360] width 20 height 14
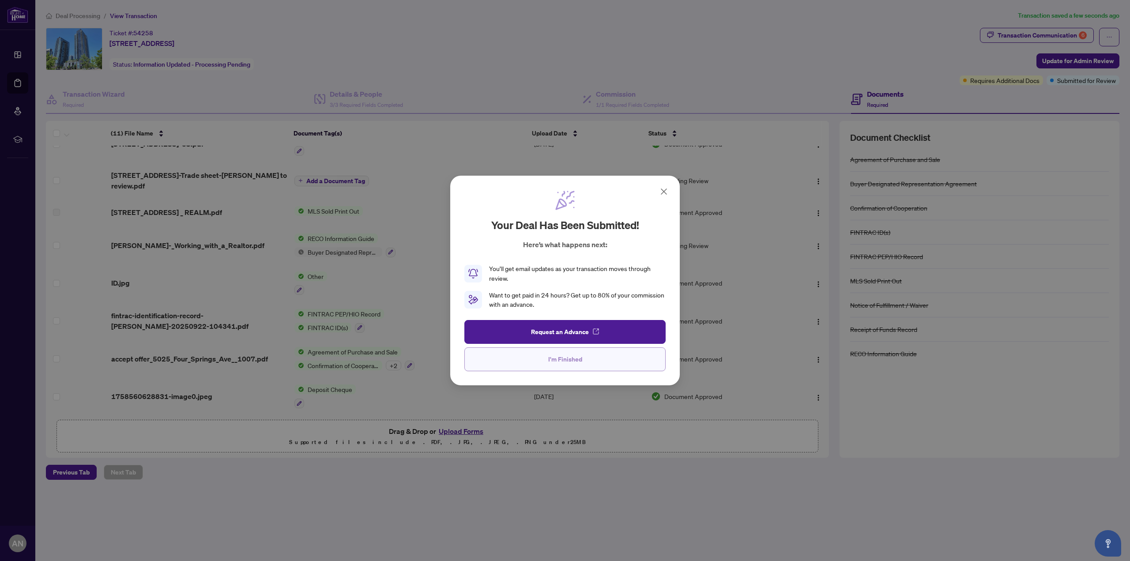
drag, startPoint x: 571, startPoint y: 361, endPoint x: 538, endPoint y: 336, distance: 41.1
click at [570, 361] on span "I'm Finished" at bounding box center [565, 359] width 34 height 14
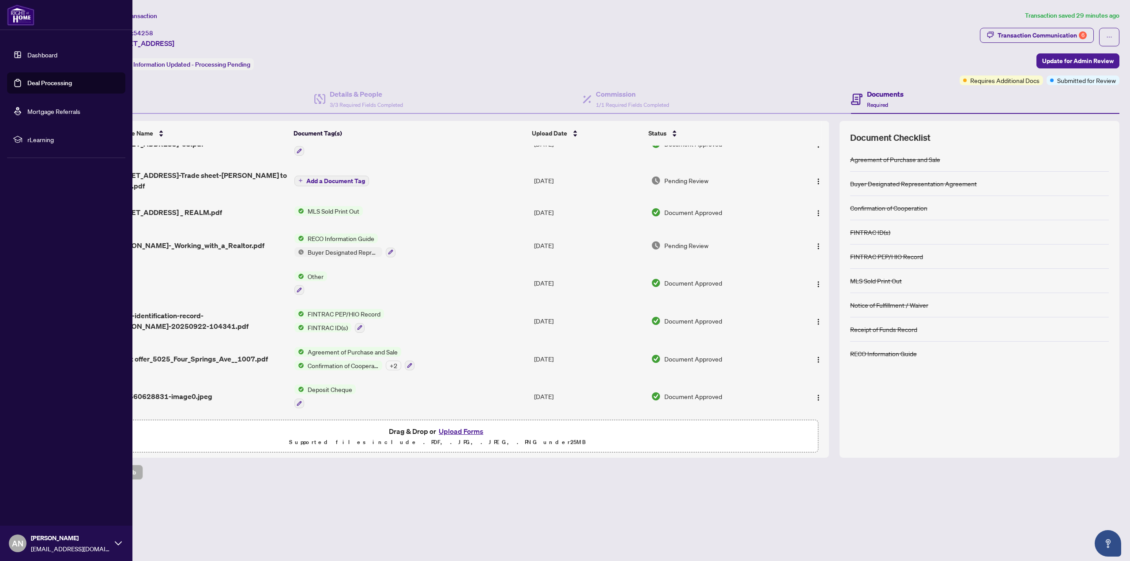
click at [27, 53] on link "Dashboard" at bounding box center [42, 55] width 30 height 8
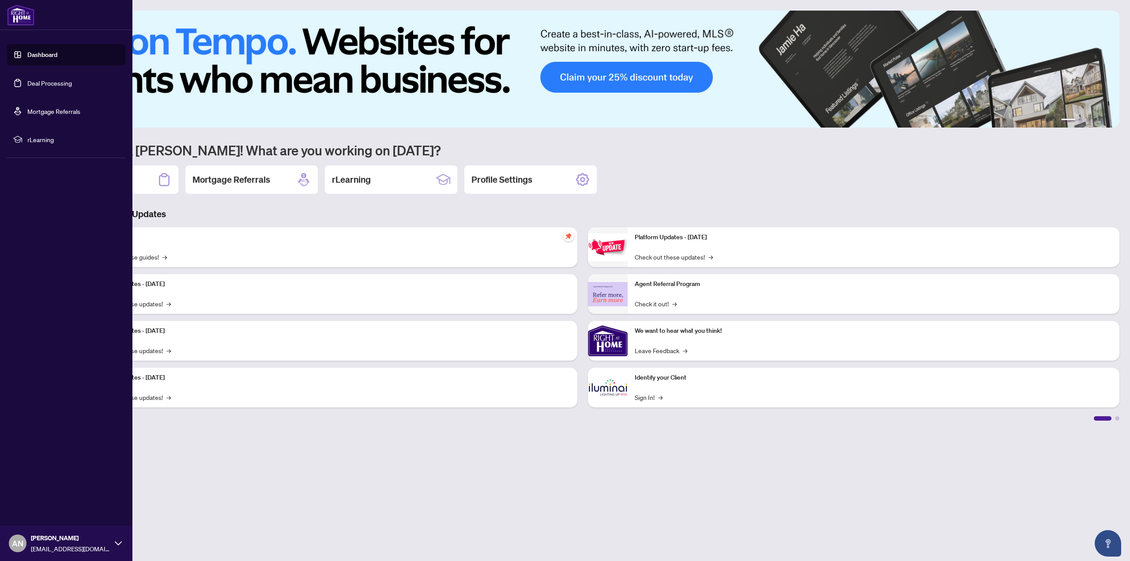
click at [27, 86] on link "Deal Processing" at bounding box center [49, 83] width 45 height 8
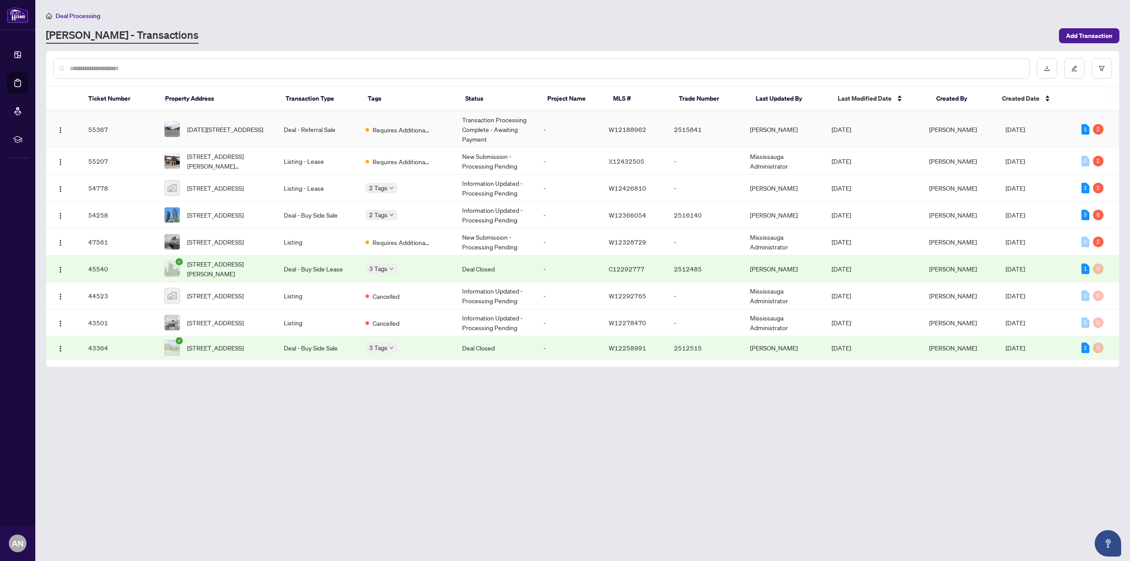
click at [358, 135] on td "Deal - Referral Sale" at bounding box center [318, 129] width 82 height 37
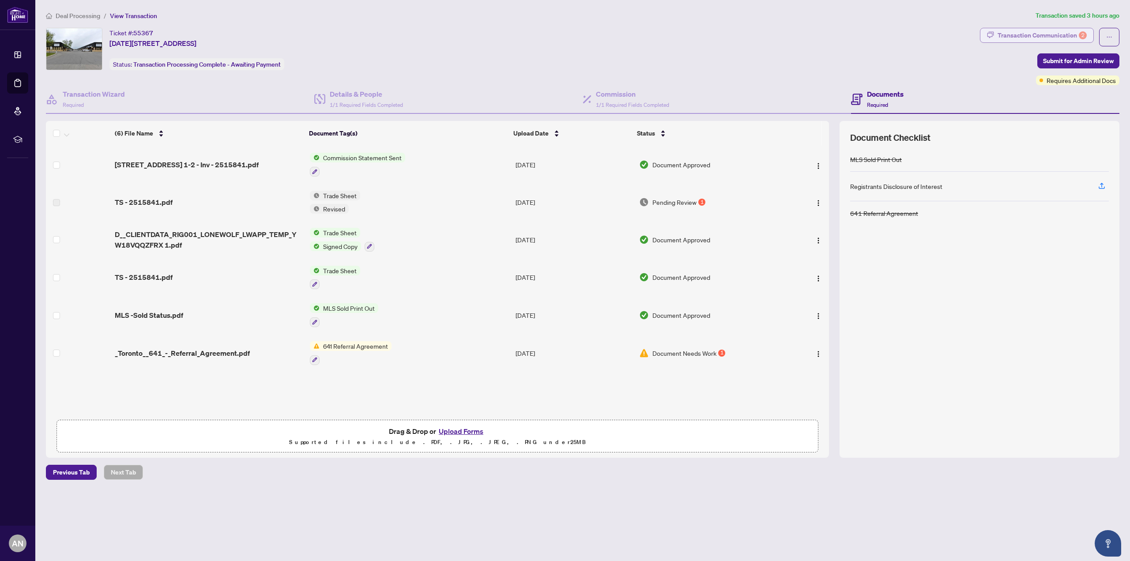
click at [1036, 34] on div "Transaction Communication 2" at bounding box center [1041, 35] width 89 height 14
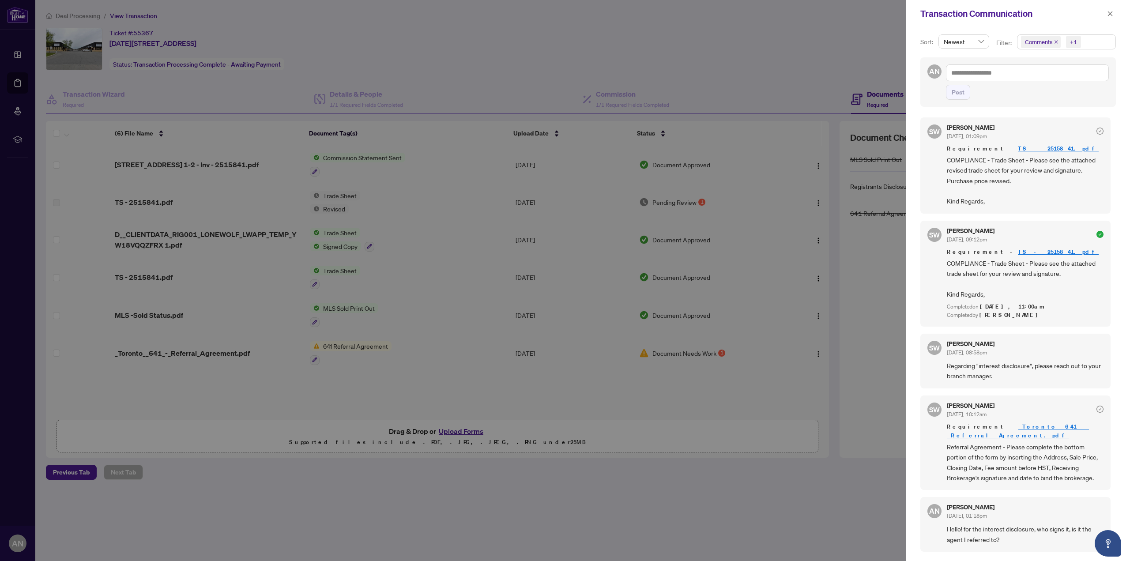
click at [413, 393] on div at bounding box center [565, 280] width 1130 height 561
click at [1110, 14] on icon "close" at bounding box center [1110, 13] width 5 height 5
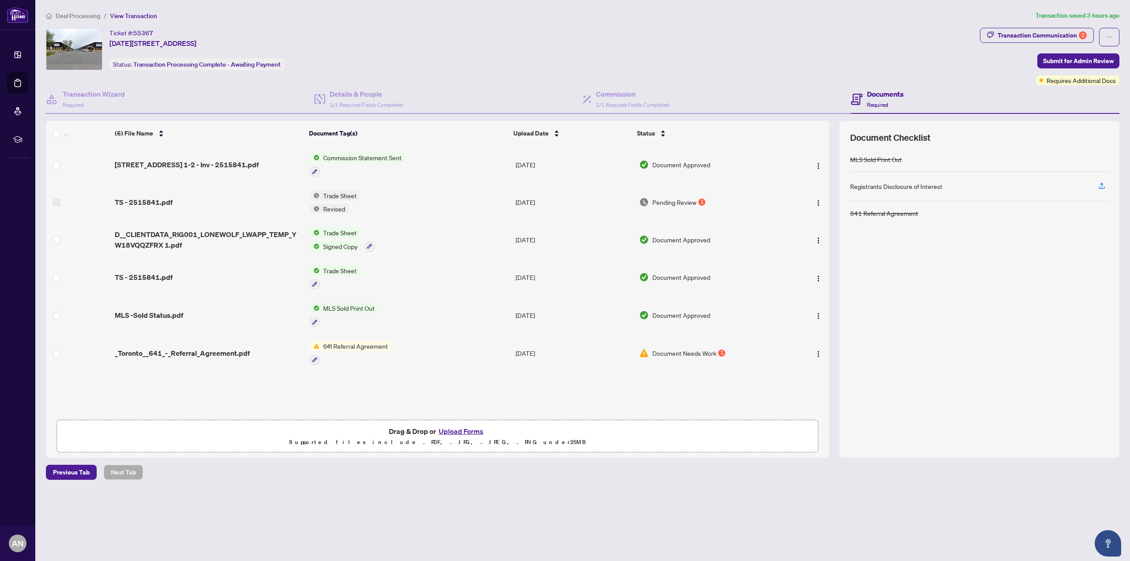
drag, startPoint x: 259, startPoint y: 49, endPoint x: 81, endPoint y: 28, distance: 178.7
click at [81, 28] on div "Ticket #: 55367 1-2-1060 Britannia Rd, Mississauga, Ontario L4W 4T1, Canada Sta…" at bounding box center [511, 49] width 930 height 42
copy div "Ticket #: 55367 1-2-1060 Britannia Rd, Mississauga, Ontario L4W 4T1, Canada"
click at [710, 354] on span "Document Needs Work" at bounding box center [684, 353] width 64 height 10
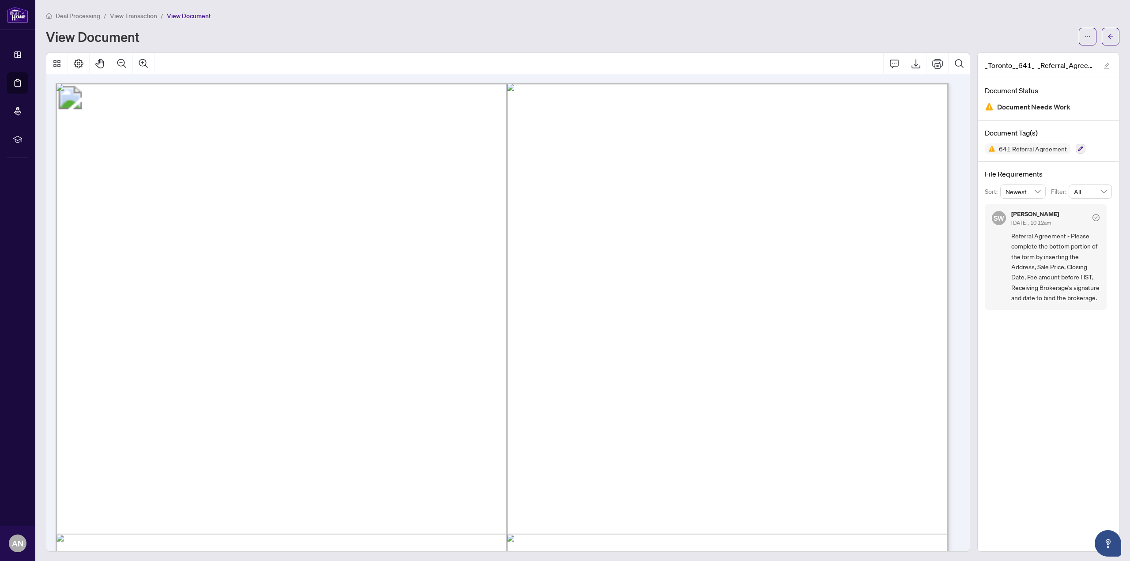
click at [344, 31] on div "View Document" at bounding box center [559, 37] width 1027 height 14
